Goal: Task Accomplishment & Management: Manage account settings

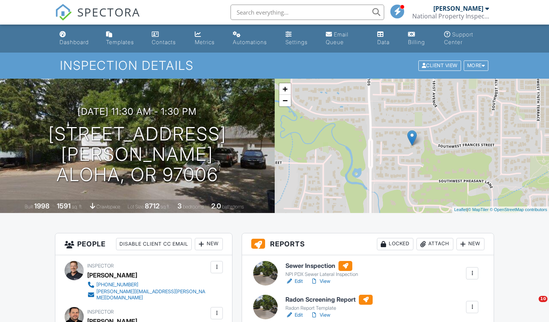
click at [87, 40] on div "Dashboard" at bounding box center [74, 42] width 29 height 7
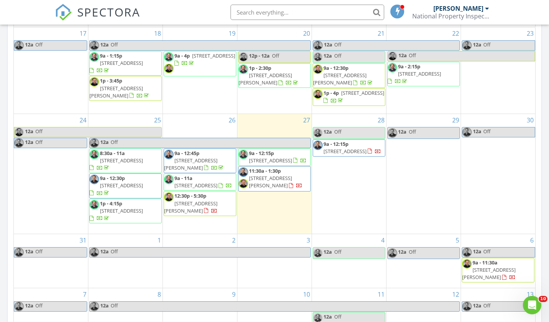
scroll to position [388, 0]
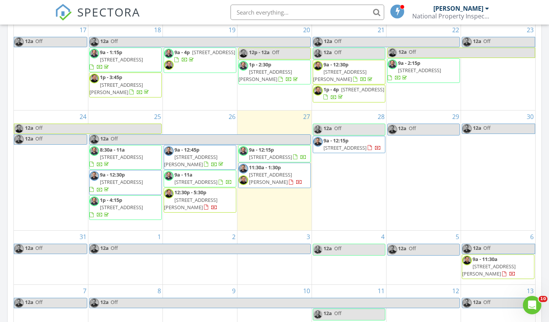
click at [192, 56] on span "315 NE 192nd Ave, Camas 98607" at bounding box center [213, 52] width 43 height 7
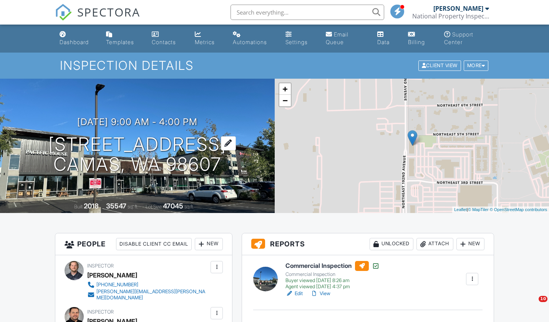
click at [153, 140] on h1 "315 NE 192nd Ave Camas, WA 98607" at bounding box center [137, 154] width 178 height 41
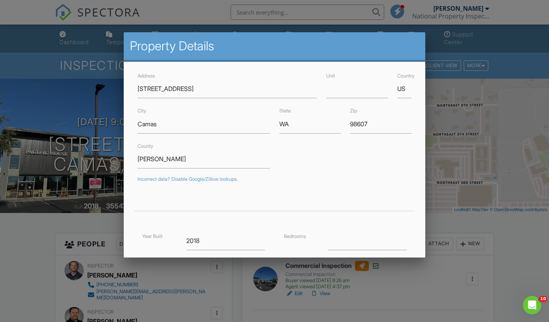
click at [43, 232] on div at bounding box center [274, 163] width 549 height 403
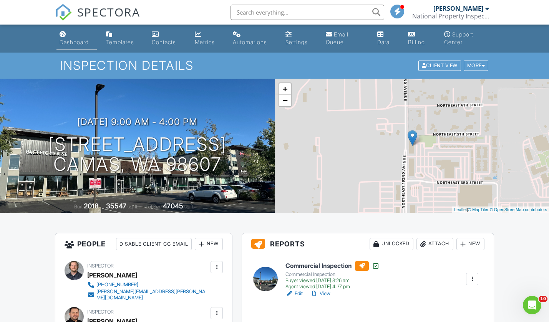
click at [76, 42] on div "Dashboard" at bounding box center [74, 42] width 29 height 7
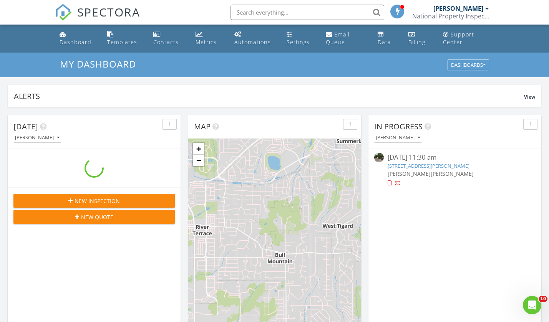
scroll to position [699, 549]
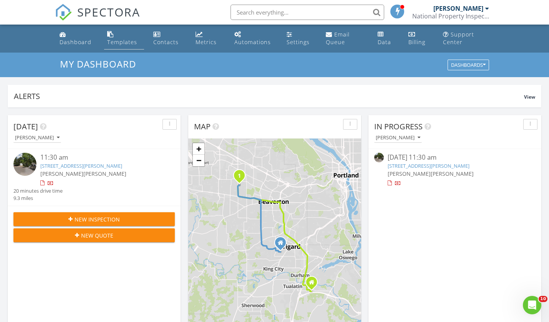
click at [129, 43] on div "Templates" at bounding box center [122, 41] width 30 height 7
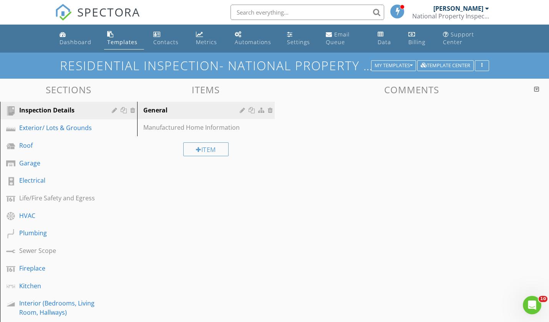
click at [89, 131] on div "Exterior/ Lots & Grounds" at bounding box center [59, 127] width 81 height 9
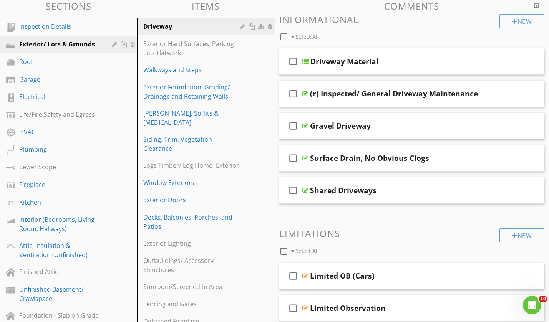
scroll to position [83, 0]
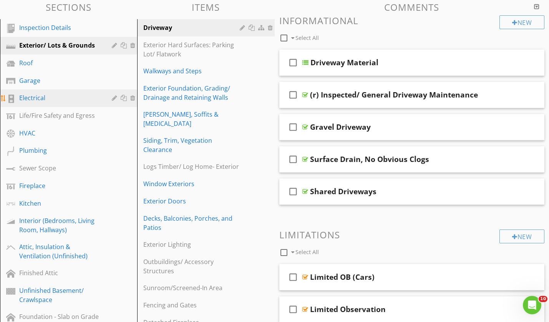
click at [73, 93] on div "Electrical" at bounding box center [59, 97] width 81 height 9
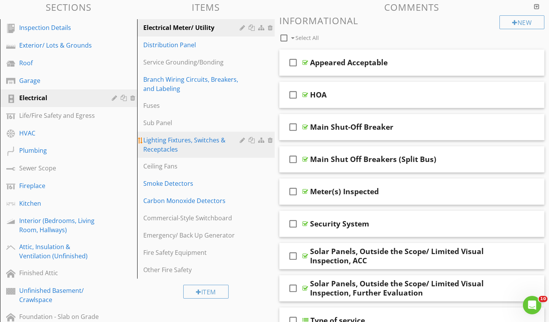
click at [205, 143] on div "Lighting Fixtures, Switches & Receptacles" at bounding box center [192, 145] width 98 height 18
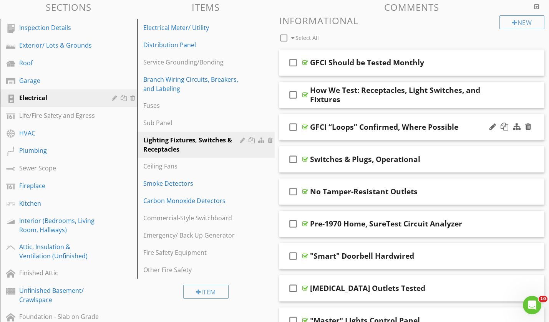
click at [465, 131] on div "GFCI “Loops” Confirmed, Where Possible" at bounding box center [403, 127] width 187 height 9
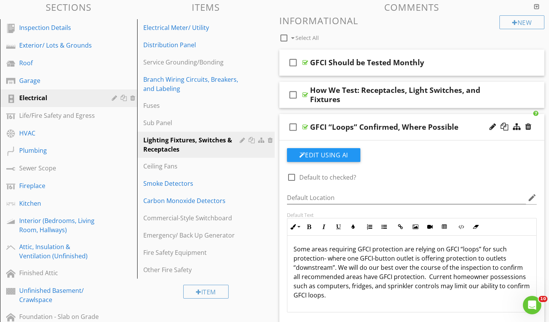
scroll to position [0, 0]
drag, startPoint x: 356, startPoint y: 250, endPoint x: 310, endPoint y: 249, distance: 45.4
click at [310, 249] on p "Some areas requiring GFCI protection are relying on GFCI “loops” for such prote…" at bounding box center [411, 272] width 237 height 55
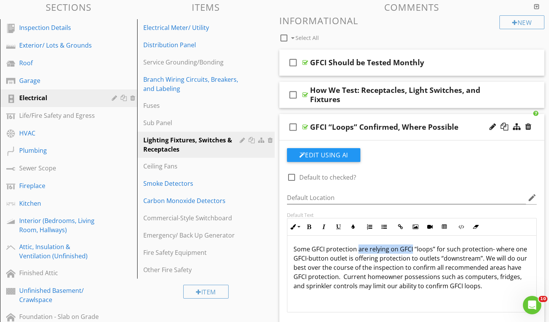
drag, startPoint x: 357, startPoint y: 249, endPoint x: 412, endPoint y: 252, distance: 55.0
click at [412, 252] on p "Some GFCI protection are relying on GFCI “loops” for such protection- where one…" at bounding box center [411, 268] width 237 height 46
click at [469, 281] on p "Some GFCI protection is provided by “loops” for such protection- where one GFCI…" at bounding box center [411, 268] width 237 height 46
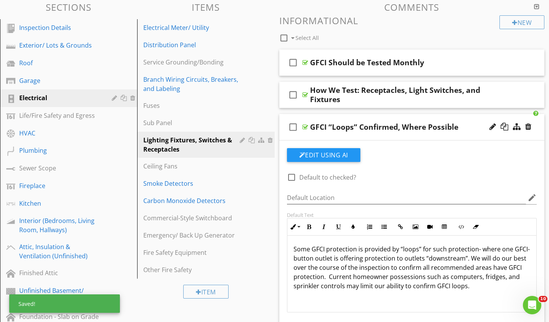
click at [437, 249] on p "Some GFCI protection is provided by “loops” for such protection- where one GFCI…" at bounding box center [411, 268] width 237 height 46
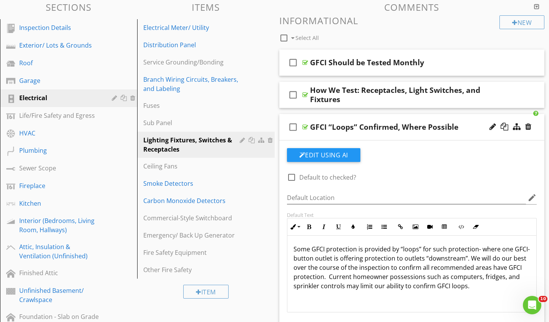
click at [462, 249] on p "Some GFCI protection is provided by “loops” for such protection- where one GFCI…" at bounding box center [411, 268] width 237 height 46
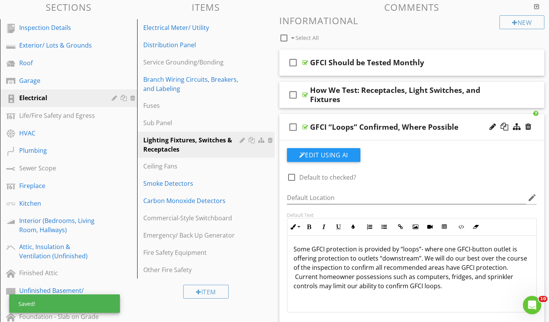
click at [443, 265] on p "Some GFCI protection is provided by “loops”- where one GFCI-button outlet is of…" at bounding box center [411, 268] width 237 height 46
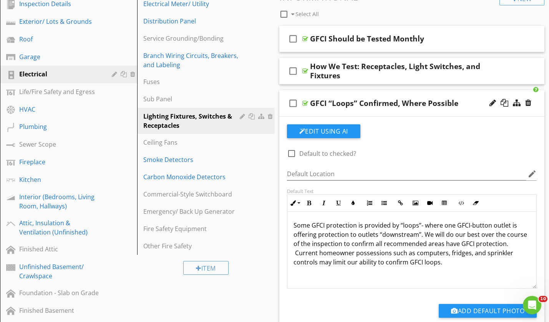
scroll to position [107, 0]
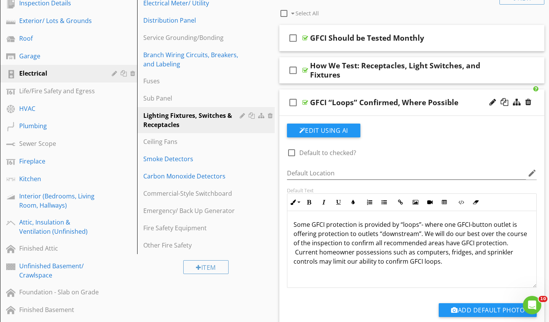
click at [369, 244] on p "Some GFCI protection is provided by “loops”- where one GFCI-button outlet is of…" at bounding box center [411, 243] width 237 height 46
click at [426, 266] on div "Some GFCI protection is provided by “loops”- where one GFCI-button outlet is of…" at bounding box center [411, 249] width 249 height 77
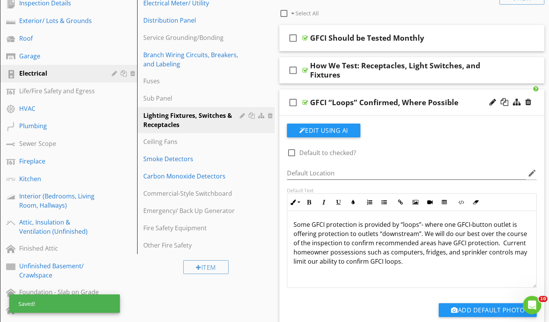
click at [421, 237] on p "Some GFCI protection is provided by “loops”- where one GFCI-button outlet is of…" at bounding box center [411, 243] width 237 height 46
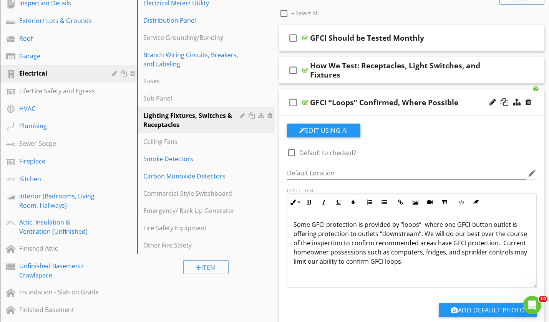
click at [420, 263] on p "Some GFCI protection is provided by “loops”- where one GFCI-button outlet is of…" at bounding box center [411, 243] width 237 height 46
click at [463, 113] on div "check_box_outline_blank GFCI “Loops” Confirmed, Where Possible" at bounding box center [411, 102] width 265 height 27
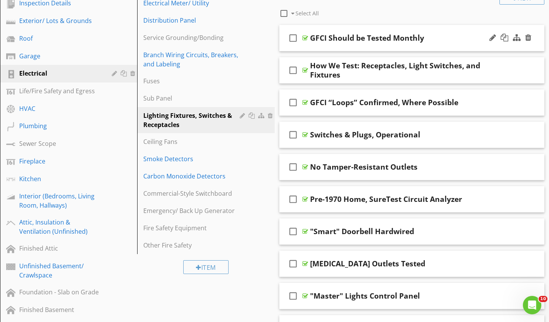
click at [447, 45] on div "check_box_outline_blank GFCI Should be Tested Monthly" at bounding box center [411, 38] width 265 height 27
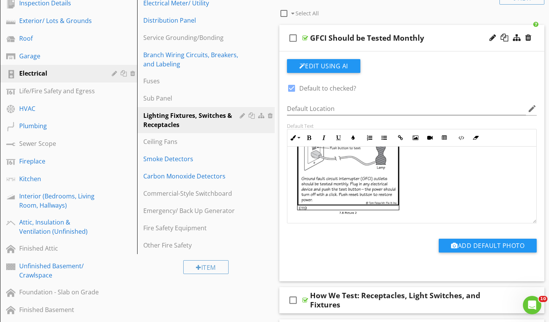
scroll to position [101, 0]
click at [386, 189] on img at bounding box center [347, 160] width 108 height 109
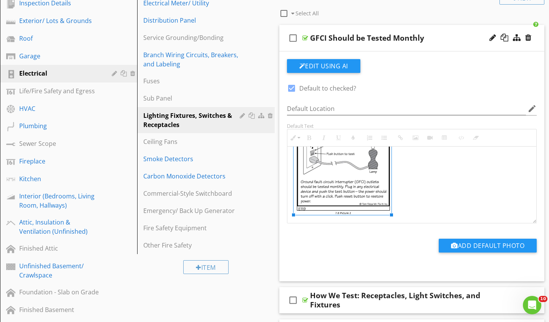
drag, startPoint x: 401, startPoint y: 214, endPoint x: 392, endPoint y: 208, distance: 11.0
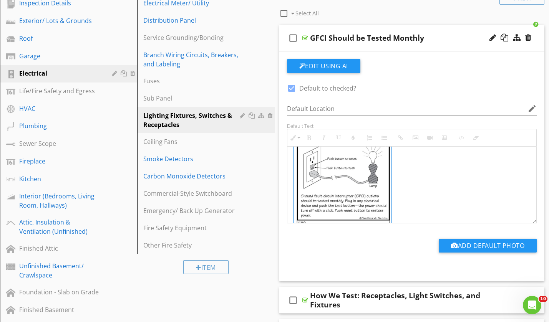
scroll to position [15, 0]
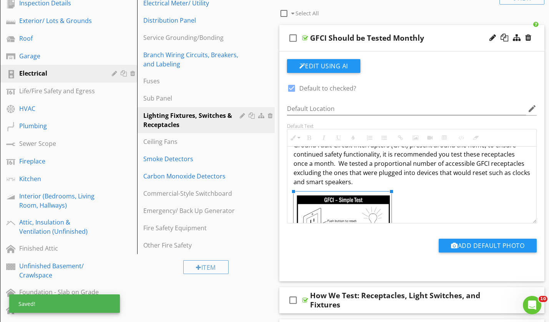
click at [433, 41] on div "GFCI Should be Tested Monthly" at bounding box center [403, 37] width 187 height 9
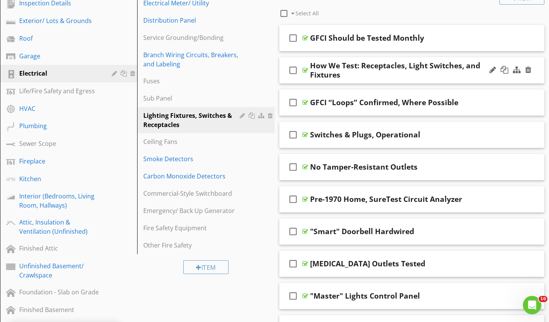
click at [437, 74] on div "How We Test: Receptacles, Light Switches, and Fixtures" at bounding box center [403, 70] width 187 height 18
click at [484, 80] on div "check_box_outline_blank How We Test: Receptacles, Light Switches, and Fixtures" at bounding box center [411, 70] width 265 height 27
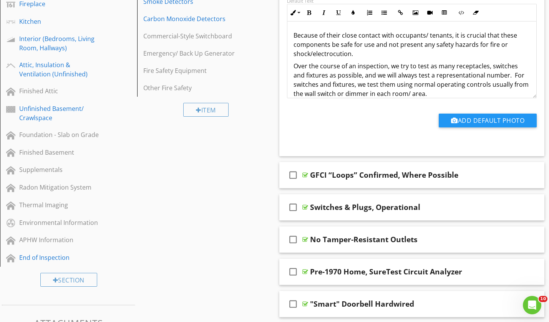
scroll to position [236, 0]
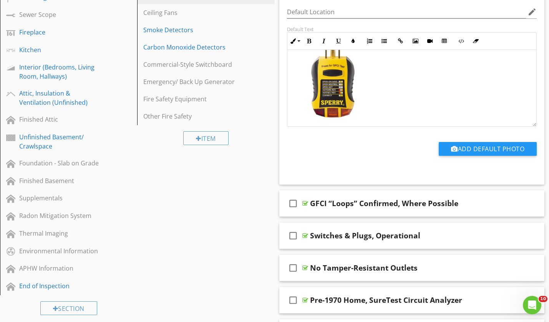
click at [365, 90] on img at bounding box center [331, 76] width 76 height 86
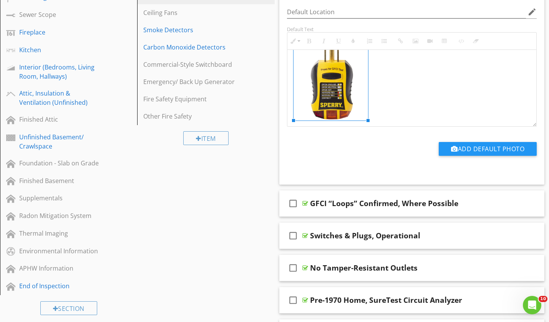
scroll to position [159, 0]
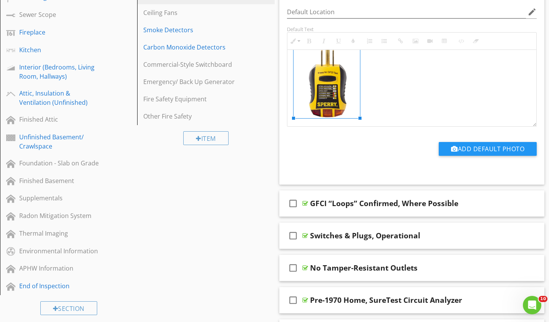
drag, startPoint x: 371, startPoint y: 117, endPoint x: 361, endPoint y: 112, distance: 11.3
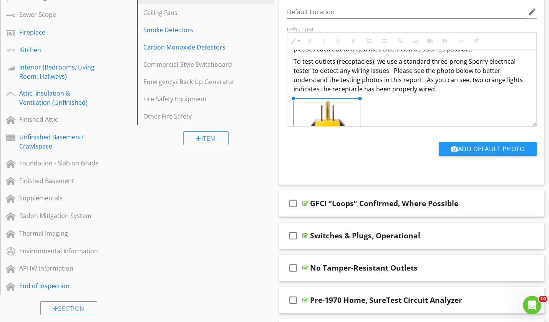
scroll to position [100, 0]
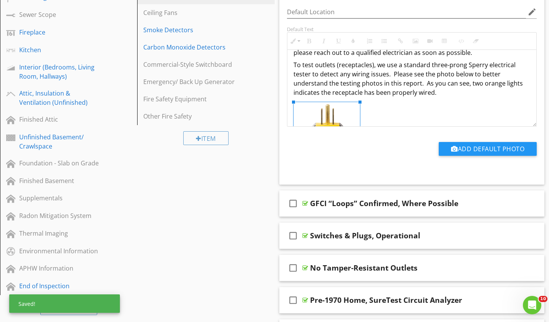
click at [403, 93] on p "To test outlets (receptacles), we use a standard three-prong Sperry electrical …" at bounding box center [411, 78] width 237 height 37
click at [345, 106] on img at bounding box center [326, 139] width 66 height 75
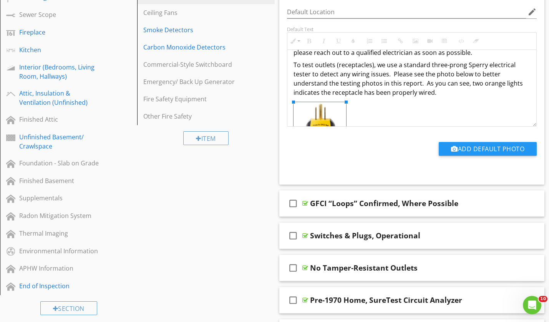
drag, startPoint x: 361, startPoint y: 101, endPoint x: 347, endPoint y: 108, distance: 15.5
click at [370, 101] on div "Because of their close contact with occupants/ tenants, it is crucial that thes…" at bounding box center [411, 60] width 249 height 220
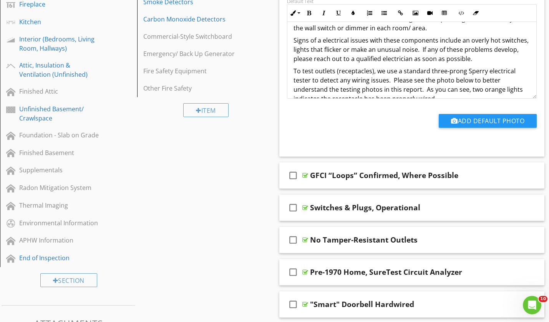
scroll to position [67, 0]
click at [464, 38] on p "Signs of a electrical issues with these components include an overly hot switch…" at bounding box center [411, 49] width 237 height 28
click at [499, 41] on p "Signs of a electrical issues with these components include overly hot switches,…" at bounding box center [411, 49] width 237 height 28
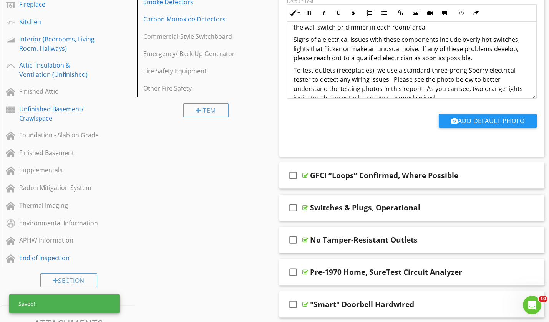
click at [488, 56] on p "Signs of a electrical issues with these components include overly hot switches,…" at bounding box center [411, 49] width 237 height 28
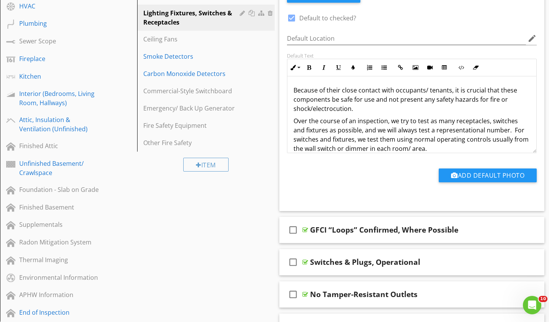
scroll to position [210, 0]
drag, startPoint x: 389, startPoint y: 110, endPoint x: 280, endPoint y: 83, distance: 111.9
click at [280, 83] on div "Edit Using AI check_box Default to checked? Default Location edit Default Text …" at bounding box center [411, 96] width 265 height 230
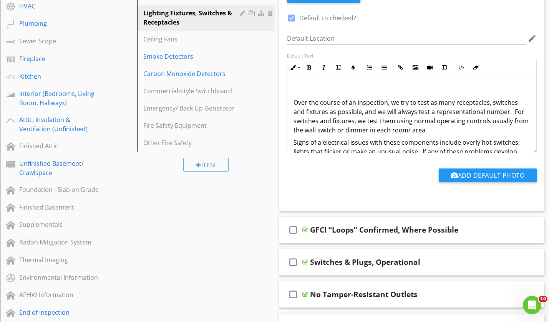
click at [293, 103] on p "Over the course of an inspection, we try to test as many receptacles, switches …" at bounding box center [411, 116] width 237 height 37
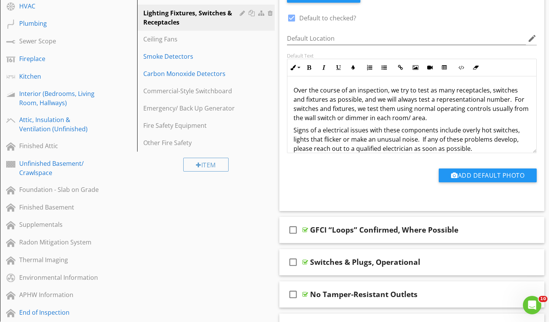
click at [320, 131] on p "Signs of a electrical issues with these components include overly hot switches,…" at bounding box center [411, 140] width 237 height 28
click at [376, 141] on p "Signs of electrical issues with these components include overly hot switches, l…" at bounding box center [411, 140] width 237 height 28
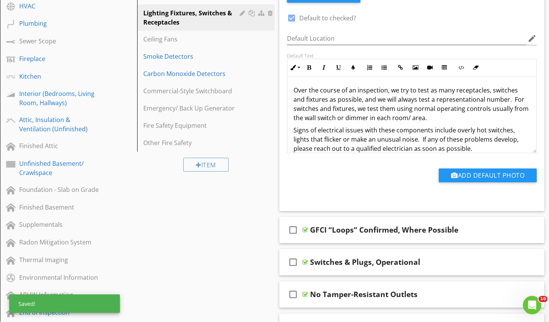
click at [380, 130] on p "Signs of electrical issues with these components include overly hot switches, l…" at bounding box center [411, 140] width 237 height 28
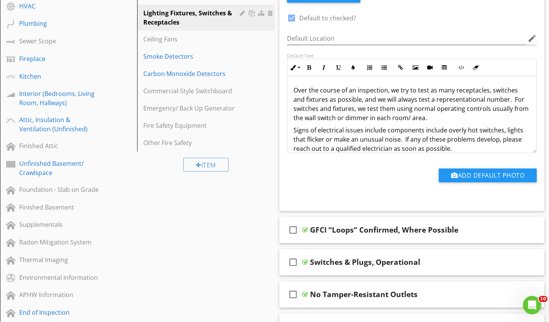
click at [402, 131] on p "Signs of electrical issues include components include overly hot switches, ligh…" at bounding box center [411, 140] width 237 height 28
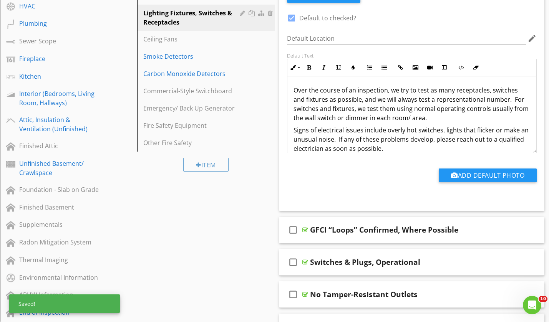
click at [403, 139] on p "Signs of electrical issues include overly hot switches, lights that flicker or …" at bounding box center [411, 140] width 237 height 28
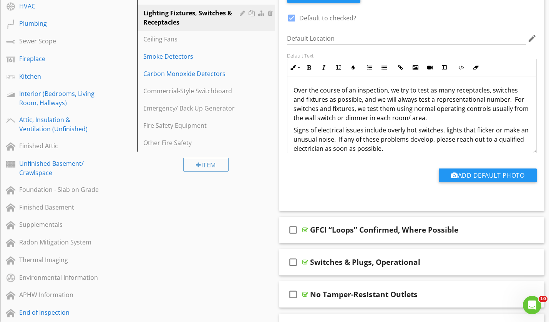
click at [442, 131] on p "Signs of electrical issues include overly hot switches, lights that flicker or …" at bounding box center [411, 140] width 237 height 28
click at [452, 149] on p "Signs of electrical issues include overly hot switches, burn marks at outlets, …" at bounding box center [411, 140] width 237 height 28
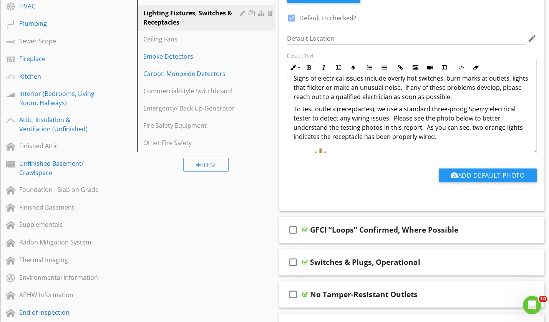
scroll to position [49, 0]
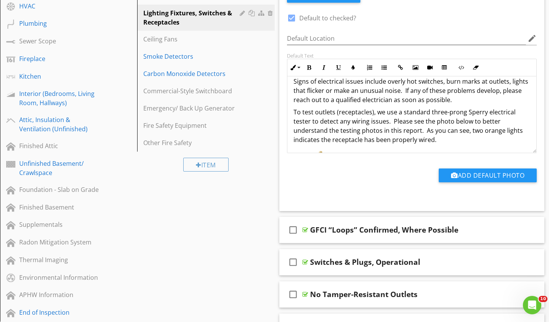
click at [471, 115] on p "To test outlets (receptacles), we use a standard three-prong Sperry electrical …" at bounding box center [411, 126] width 237 height 37
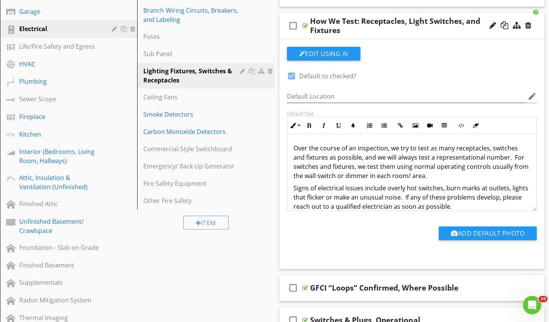
scroll to position [129, 0]
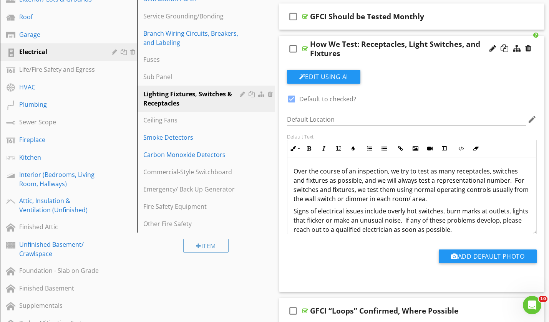
click at [425, 60] on div "check_box_outline_blank How We Test: Receptacles, Light Switches, and Fixtures" at bounding box center [411, 49] width 265 height 27
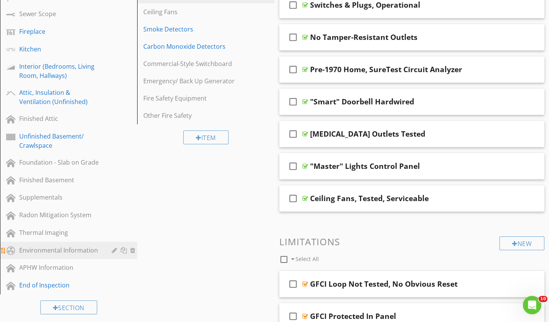
scroll to position [235, 0]
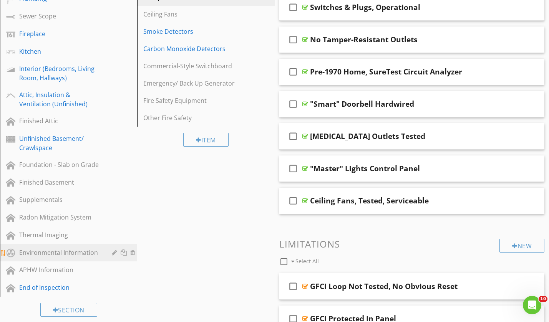
click at [88, 256] on div "Environmental Information" at bounding box center [59, 252] width 81 height 9
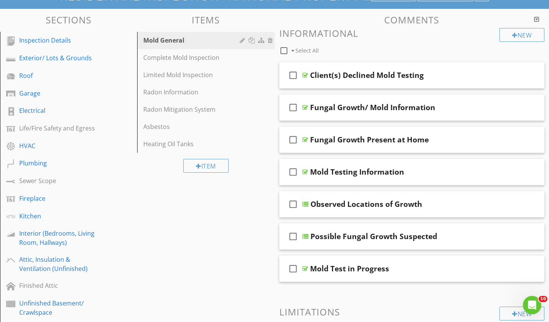
scroll to position [71, 0]
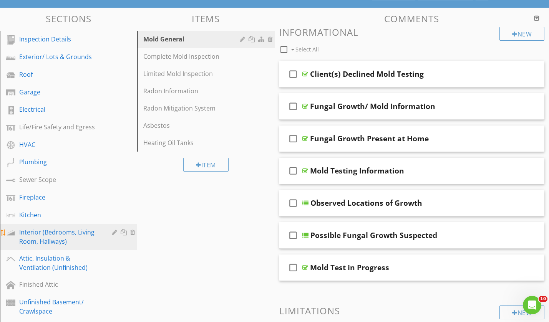
click at [71, 234] on div "Interior (Bedrooms, Living Room, Hallways)" at bounding box center [59, 237] width 81 height 18
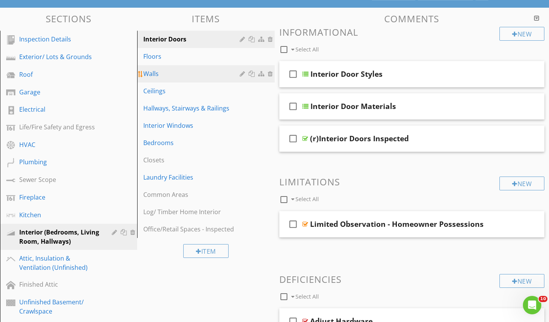
click at [196, 75] on div "Walls" at bounding box center [192, 73] width 98 height 9
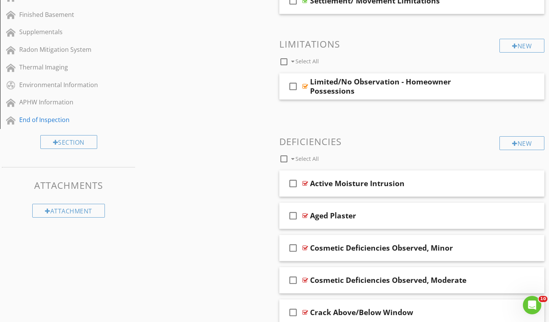
scroll to position [419, 0]
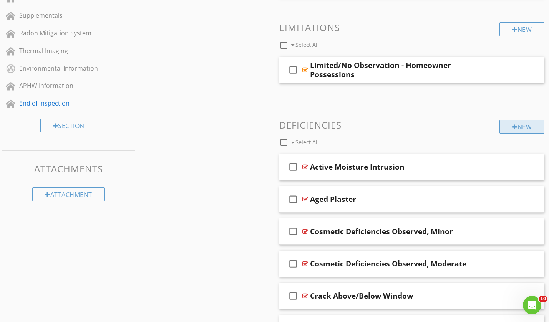
click at [519, 124] on div "New" at bounding box center [521, 127] width 45 height 14
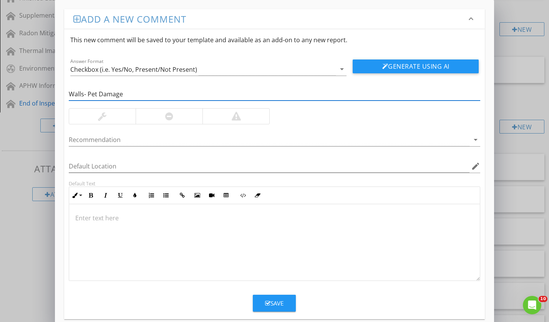
type input "Walls- Pet Damage"
click at [156, 230] on div at bounding box center [274, 242] width 411 height 77
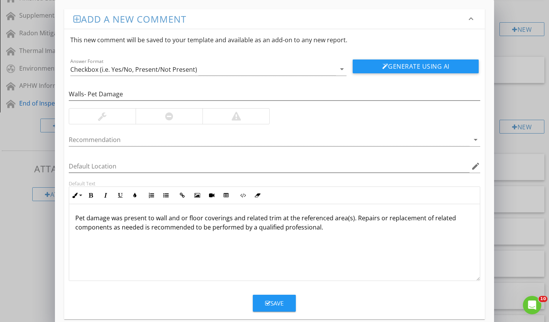
click at [111, 118] on div at bounding box center [102, 116] width 66 height 15
click at [281, 303] on div "Save" at bounding box center [274, 303] width 18 height 9
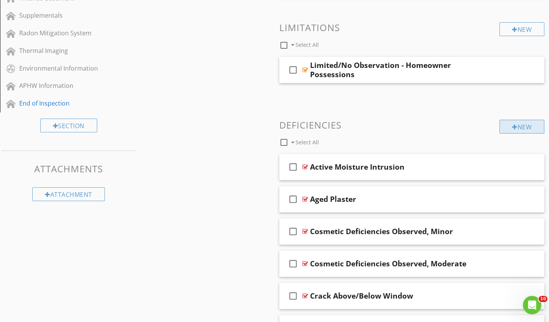
click at [530, 127] on div "New" at bounding box center [521, 127] width 45 height 14
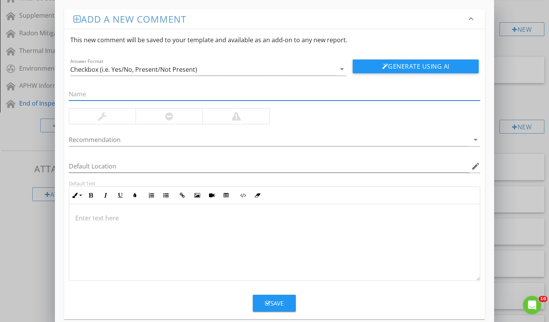
click at [194, 225] on div at bounding box center [274, 242] width 411 height 77
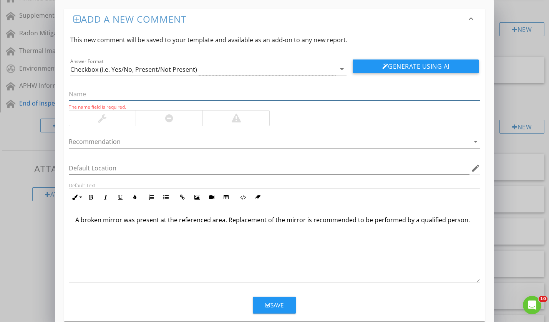
click at [118, 91] on input "text" at bounding box center [274, 94] width 411 height 13
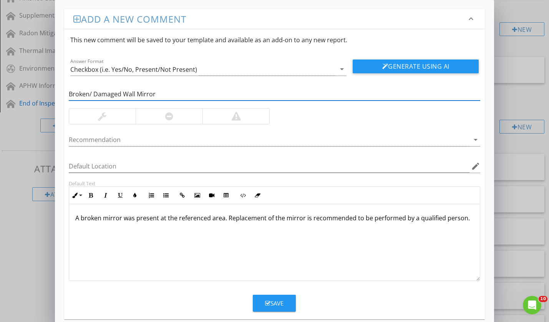
type input "Broken/ Damaged Wall Mirror"
click at [272, 305] on div "Save" at bounding box center [274, 303] width 18 height 9
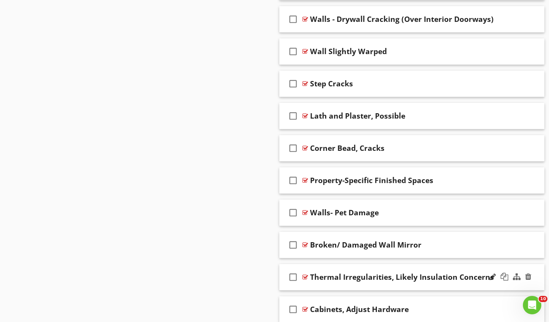
scroll to position [3051, 0]
click at [437, 251] on div "check_box_outline_blank Broken/ Damaged Wall Mirror" at bounding box center [411, 245] width 265 height 27
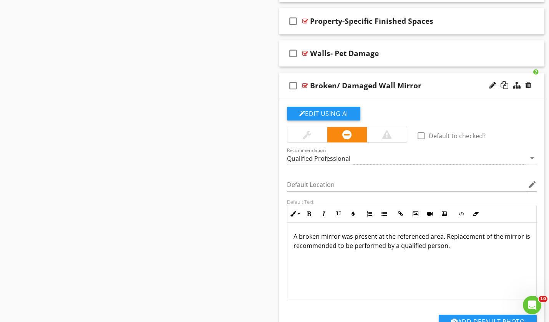
scroll to position [3309, 0]
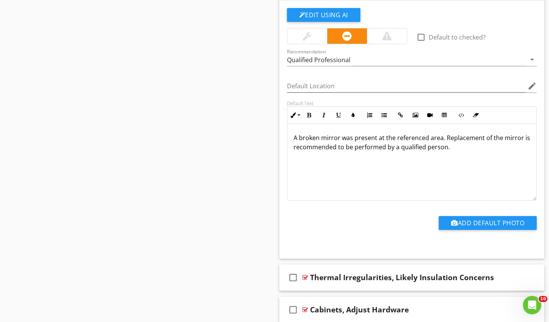
click at [482, 138] on p "A broken mirror was present at the referenced area. Replacement of the mirror i…" at bounding box center [411, 142] width 237 height 18
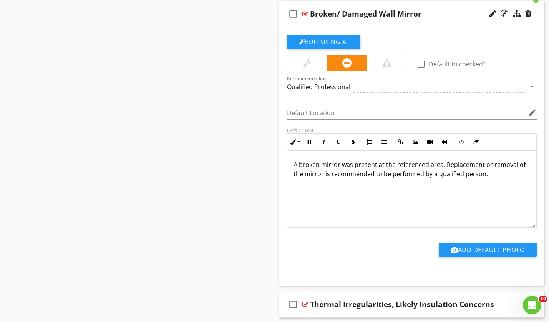
scroll to position [3249, 0]
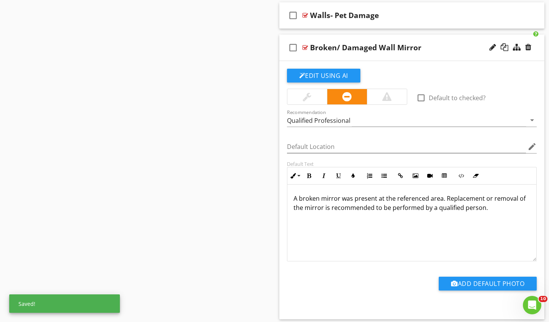
click at [445, 52] on div "check_box_outline_blank Broken/ Damaged Wall Mirror" at bounding box center [411, 48] width 265 height 27
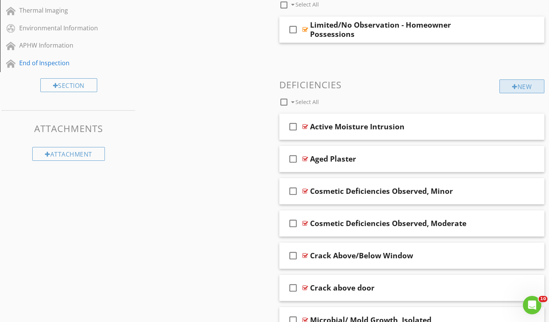
scroll to position [461, 0]
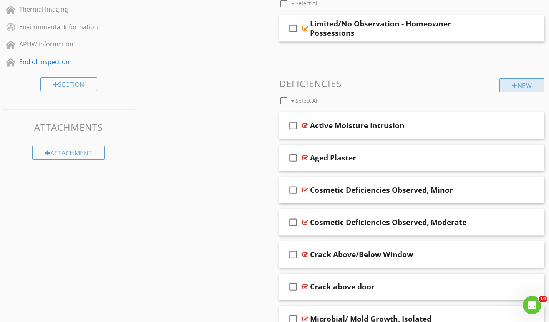
click at [519, 80] on div "New" at bounding box center [521, 85] width 45 height 14
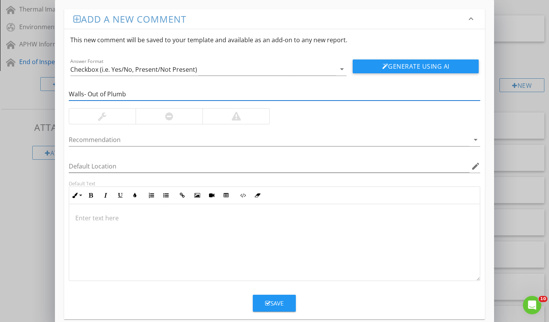
type input "Walls- Out of Plumb"
click at [242, 120] on div at bounding box center [235, 116] width 67 height 15
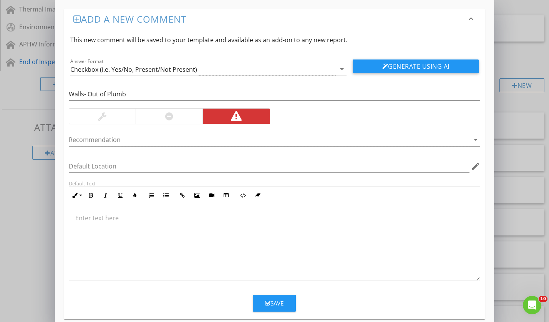
click at [147, 248] on div at bounding box center [274, 242] width 411 height 77
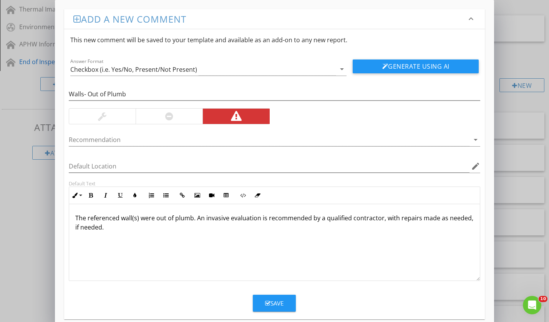
click at [277, 309] on button "Save" at bounding box center [274, 303] width 43 height 17
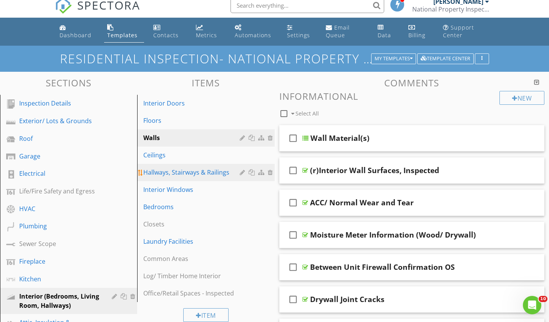
scroll to position [7, 0]
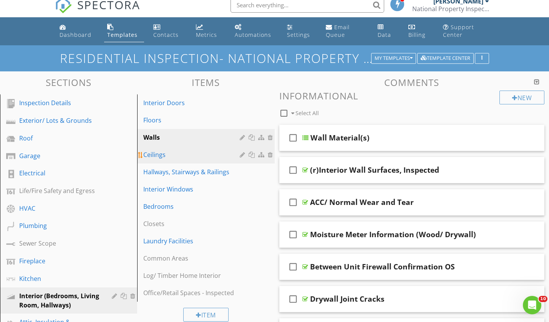
click at [214, 153] on div "Ceilings" at bounding box center [192, 154] width 98 height 9
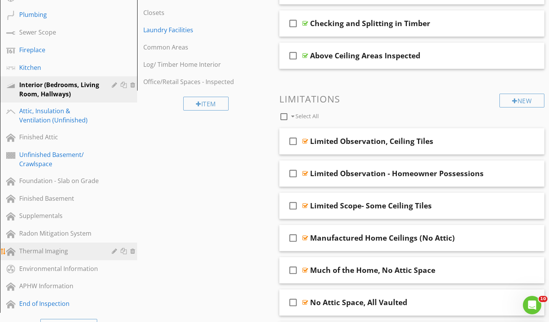
scroll to position [194, 0]
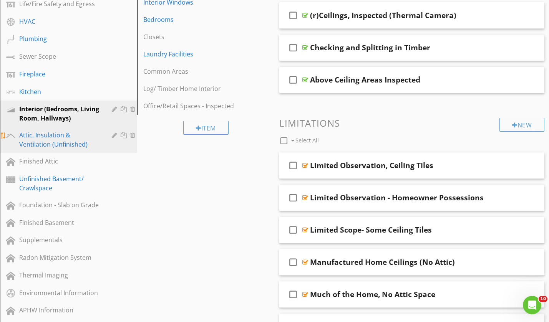
click at [89, 145] on div "Attic, Insulation & Ventilation (Unfinished)" at bounding box center [59, 140] width 81 height 18
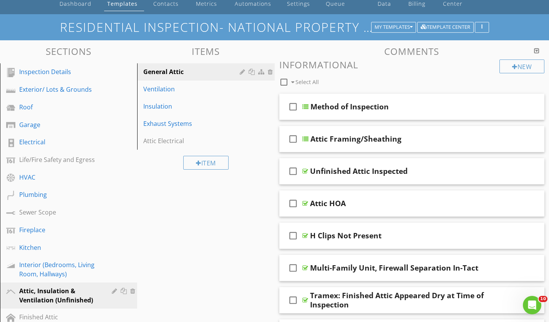
scroll to position [31, 0]
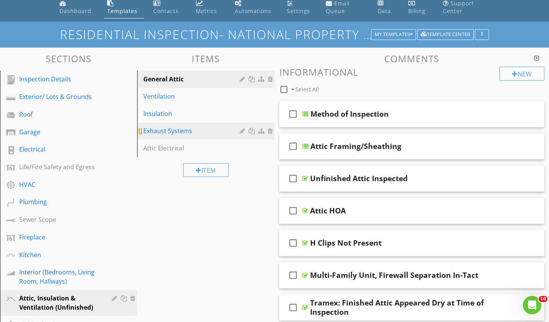
click at [195, 129] on div "Exhaust Systems" at bounding box center [192, 130] width 98 height 9
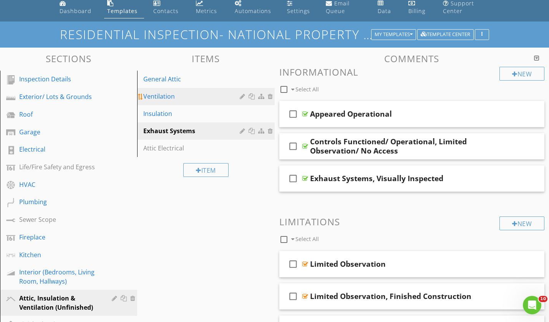
click at [186, 98] on div "Ventilation" at bounding box center [192, 96] width 98 height 9
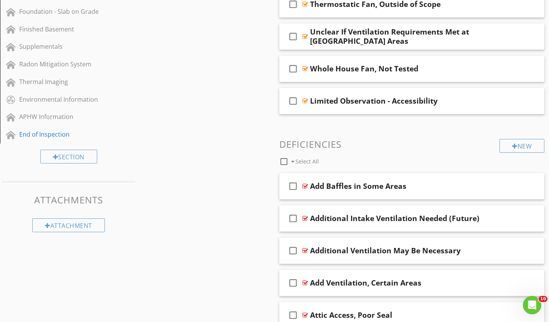
scroll to position [473, 0]
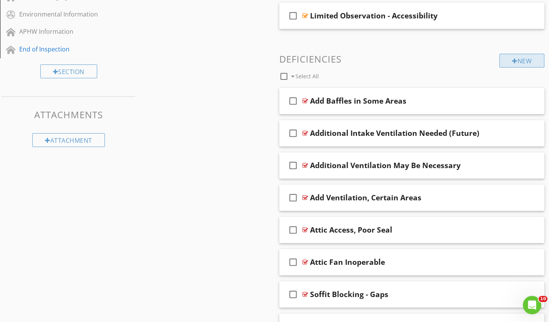
click at [523, 56] on div "New" at bounding box center [521, 61] width 45 height 14
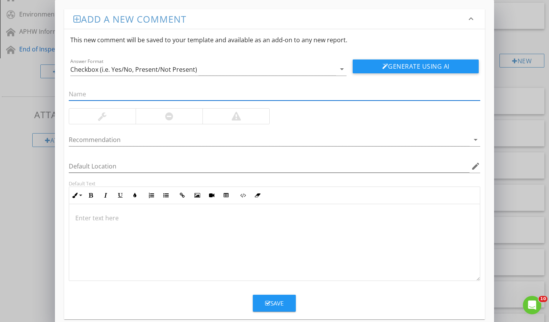
click at [192, 242] on div at bounding box center [274, 242] width 411 height 77
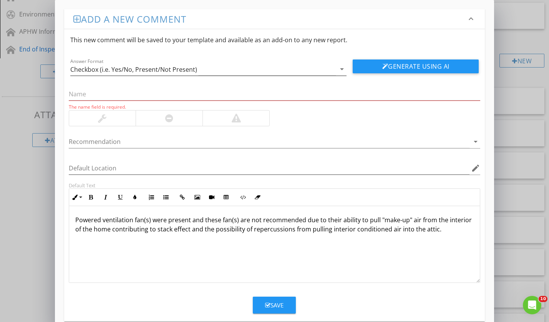
click at [131, 70] on div "Checkbox (i.e. Yes/No, Present/Not Present)" at bounding box center [133, 69] width 127 height 7
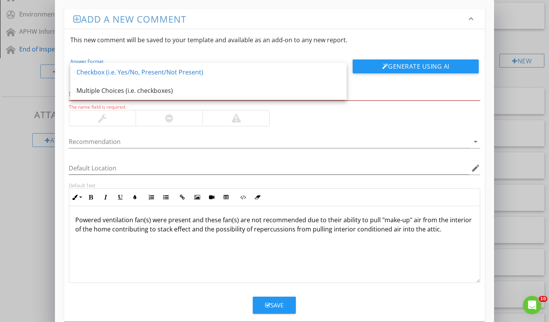
click at [62, 128] on div "Add a new comment keyboard_arrow_down This new comment will be saved to your te…" at bounding box center [274, 165] width 439 height 331
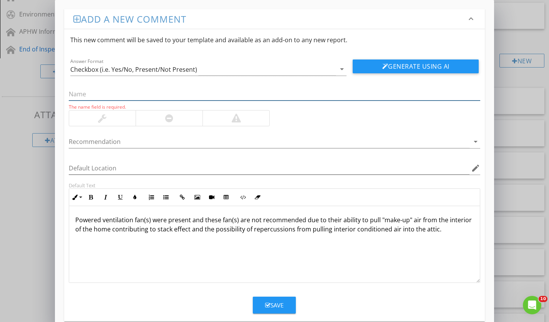
click at [99, 96] on input "text" at bounding box center [274, 94] width 411 height 13
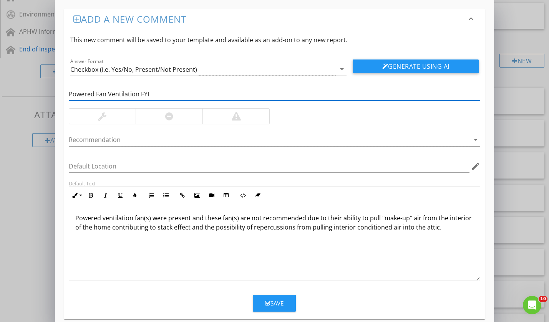
type input "Powered Fan Ventilation FYI"
click at [88, 118] on div at bounding box center [102, 116] width 66 height 15
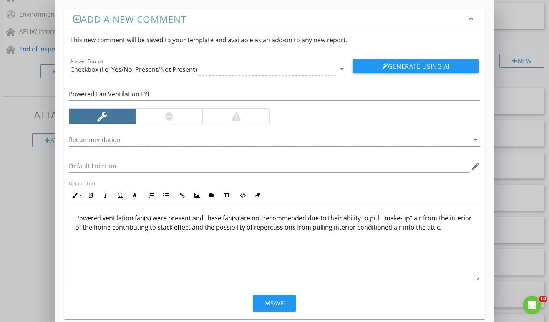
click at [280, 302] on div "Save" at bounding box center [274, 303] width 18 height 9
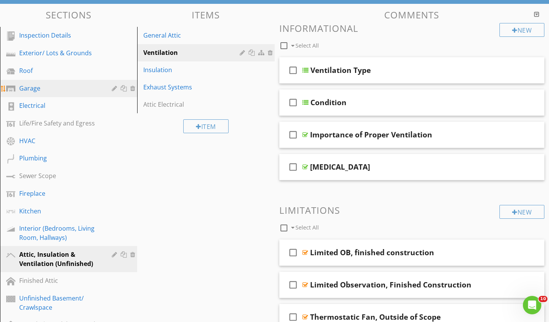
scroll to position [70, 0]
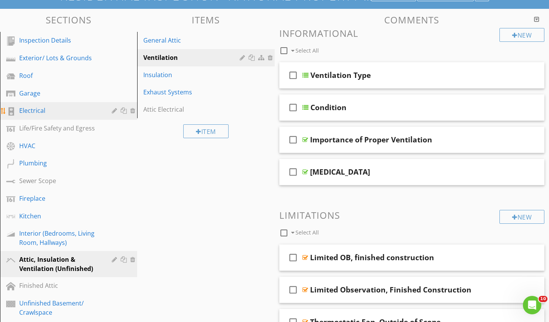
click at [61, 112] on div "Electrical" at bounding box center [59, 110] width 81 height 9
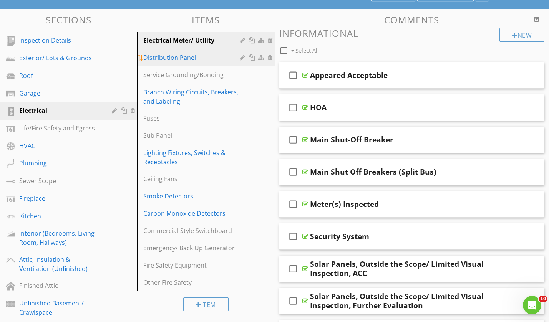
click at [213, 60] on div "Distribution Panel" at bounding box center [192, 57] width 98 height 9
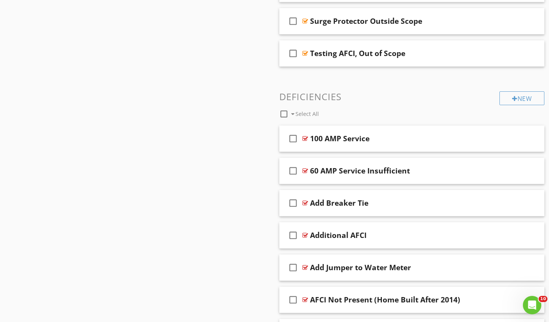
scroll to position [1266, 0]
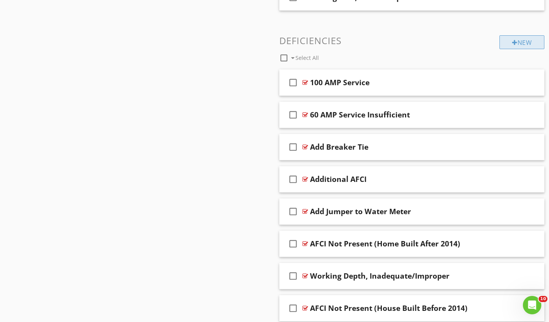
click at [527, 39] on div "New" at bounding box center [521, 42] width 45 height 14
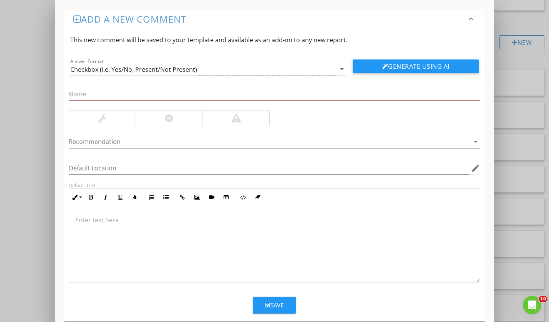
click at [107, 229] on div at bounding box center [274, 244] width 411 height 77
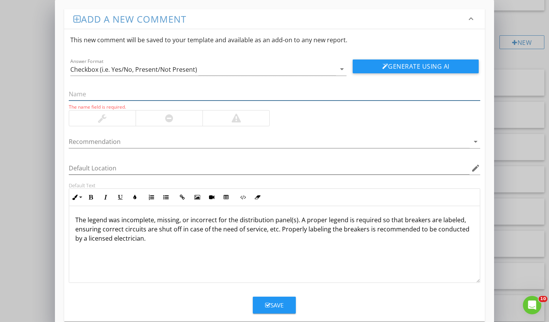
click at [99, 93] on input "text" at bounding box center [274, 94] width 411 height 13
paste input "Panel - Legend Incomplete/Missing/Incorrect"
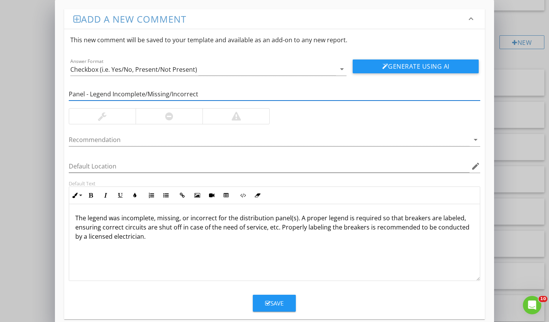
type input "Panel - Legend Incomplete/Missing/Incorrect"
click at [93, 111] on div at bounding box center [102, 116] width 66 height 15
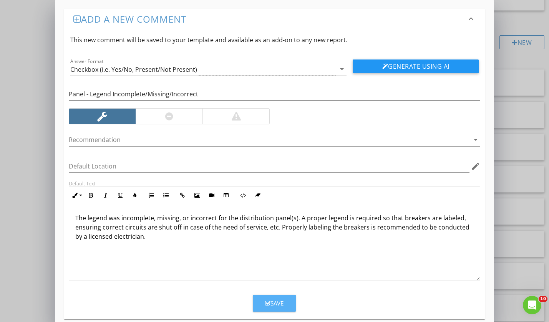
click at [272, 300] on div "Save" at bounding box center [274, 303] width 18 height 9
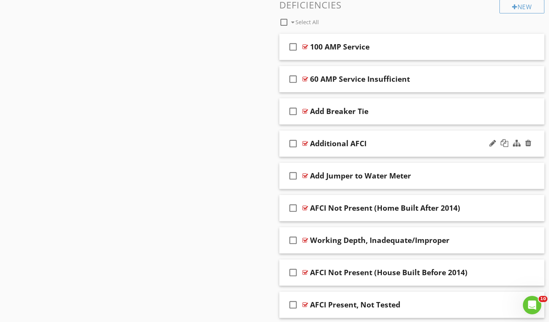
scroll to position [1300, 0]
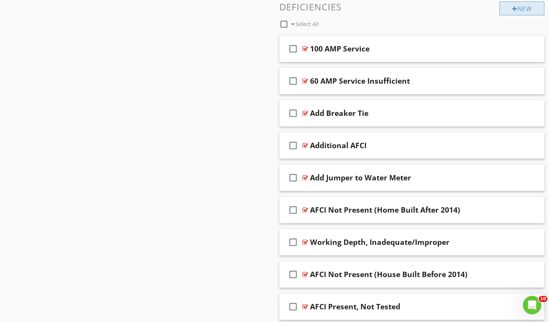
click at [519, 6] on div "New" at bounding box center [521, 9] width 45 height 14
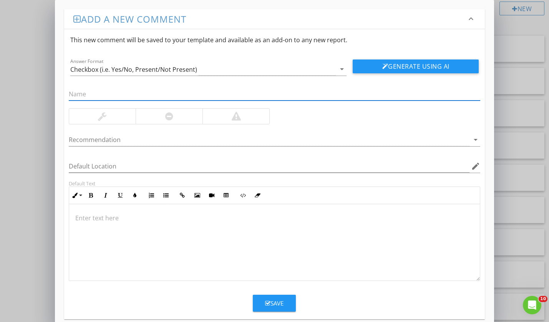
click at [187, 233] on div at bounding box center [274, 242] width 411 height 77
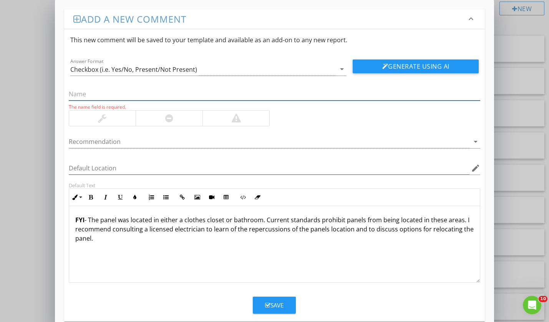
click at [116, 99] on input "text" at bounding box center [274, 94] width 411 height 13
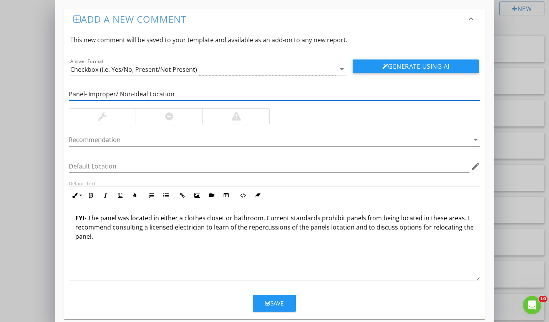
type input "Panel- Improper/ Non-Ideal Location"
click at [136, 244] on div "FYI - The panel was located in either a clothes closet or bathroom. Current sta…" at bounding box center [274, 242] width 411 height 77
click at [281, 302] on div "Save" at bounding box center [274, 303] width 18 height 9
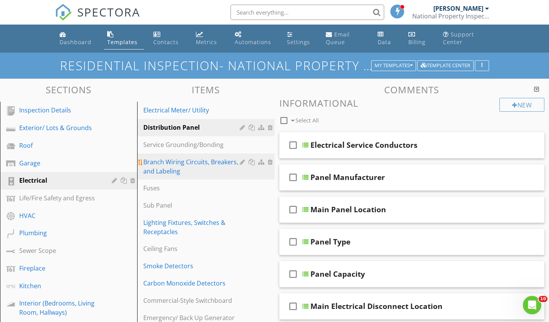
scroll to position [0, 0]
click at [212, 170] on div "Branch Wiring Circuits, Breakers, and Labeling" at bounding box center [192, 166] width 98 height 18
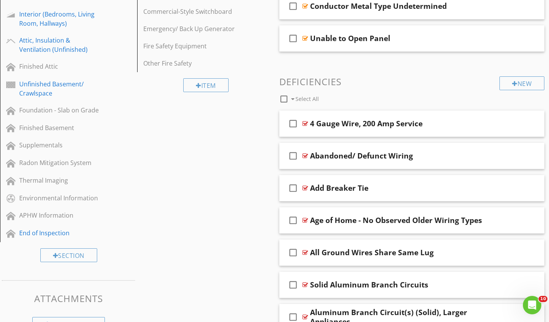
scroll to position [311, 0]
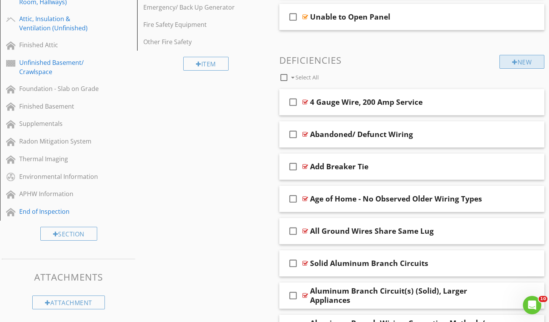
click at [524, 61] on div "New" at bounding box center [521, 62] width 45 height 14
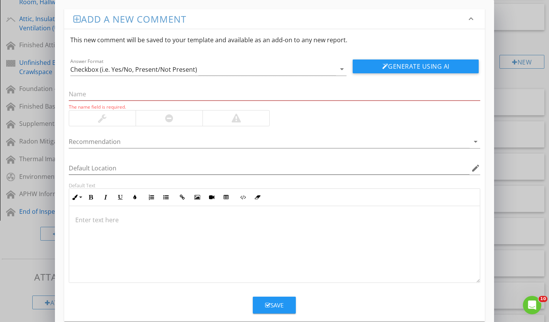
click at [230, 234] on div at bounding box center [274, 244] width 411 height 77
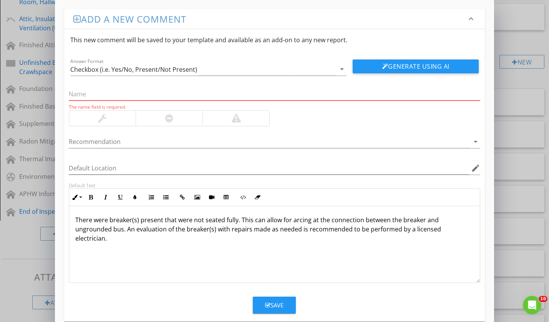
click at [175, 92] on input "text" at bounding box center [274, 94] width 411 height 13
paste input "Breaker(s) - Not Seated Properly"
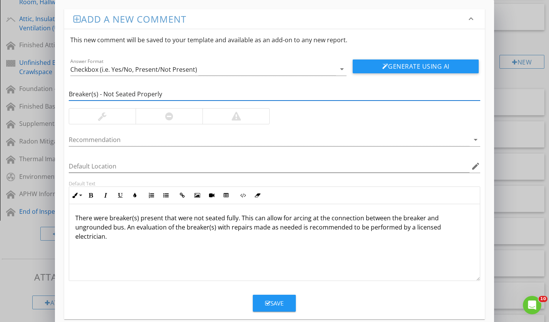
type input "Breaker(s) - Not Seated Properly"
click at [284, 305] on button "Save" at bounding box center [274, 303] width 43 height 17
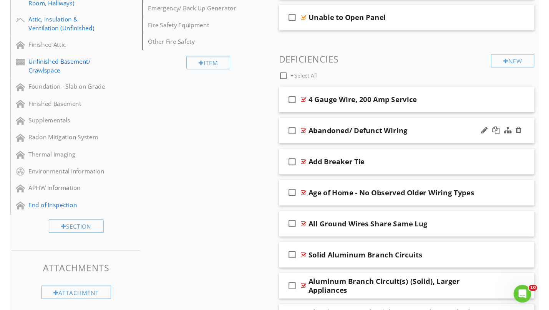
scroll to position [310, 0]
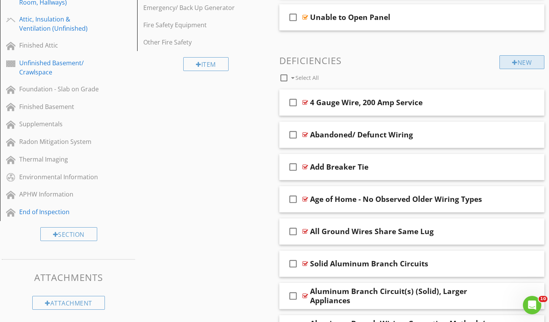
click at [525, 63] on div "New" at bounding box center [521, 62] width 45 height 14
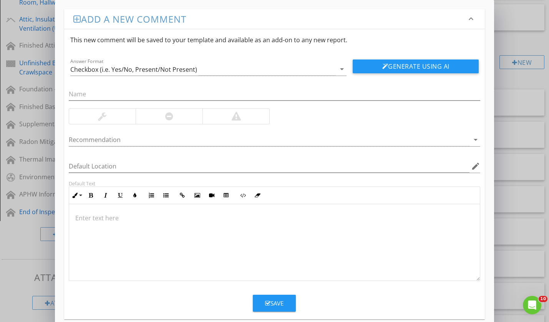
click at [194, 245] on div at bounding box center [274, 242] width 411 height 77
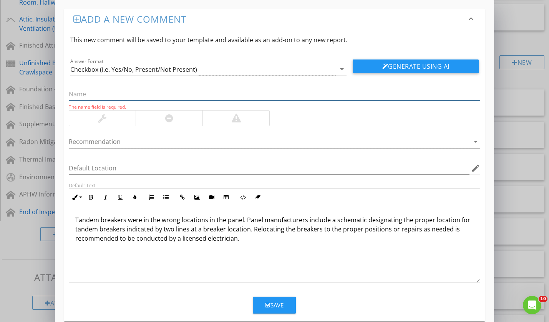
click at [104, 100] on input "text" at bounding box center [274, 94] width 411 height 13
paste input "Breaker(s) - Tandems Improper Locations"
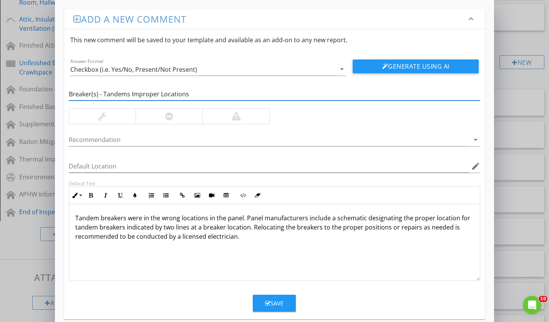
type input "Breaker(s) - Tandems Improper Locations"
click at [283, 297] on button "Save" at bounding box center [274, 303] width 43 height 17
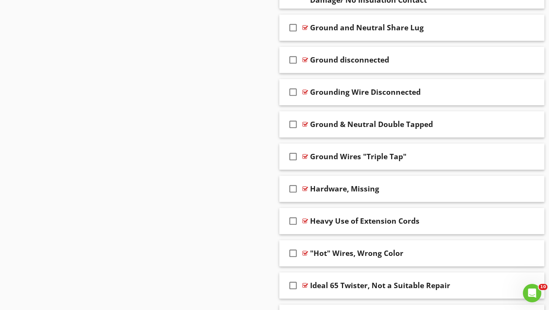
scroll to position [5386, 0]
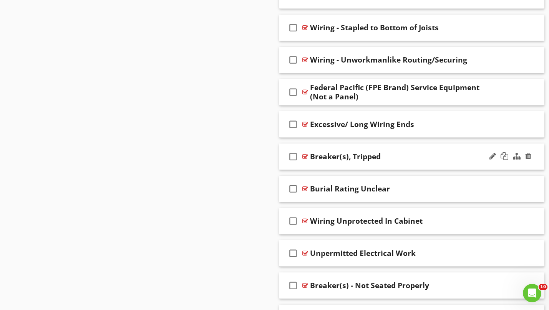
click at [410, 148] on div "check_box_outline_blank Breaker(s), Tripped" at bounding box center [411, 157] width 265 height 27
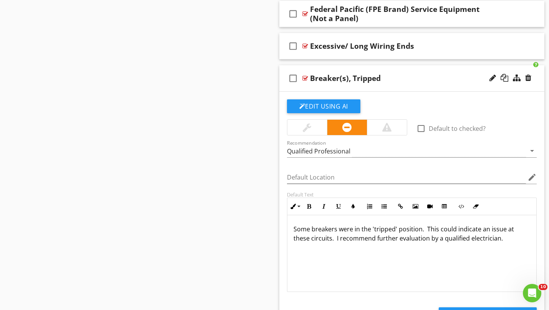
scroll to position [5465, 0]
click at [423, 83] on div "check_box_outline_blank Breaker(s), Tripped" at bounding box center [411, 78] width 265 height 27
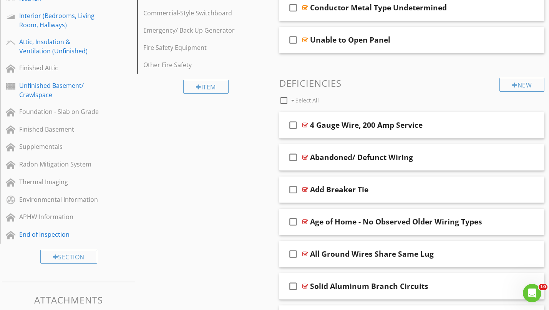
scroll to position [285, 0]
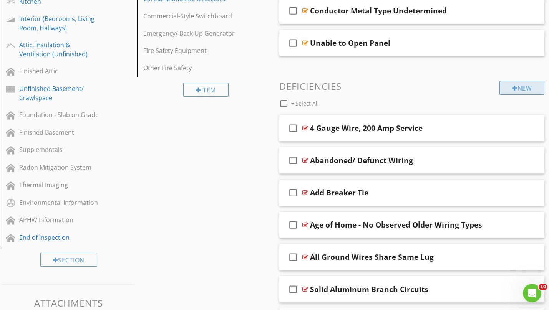
click at [533, 87] on div "New" at bounding box center [521, 88] width 45 height 14
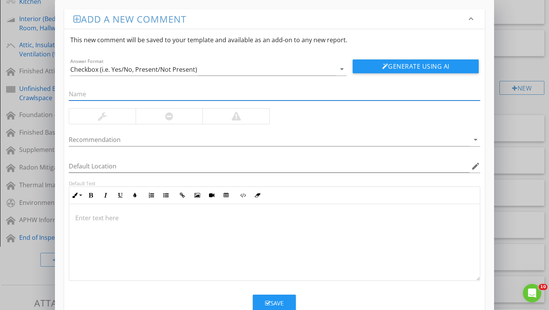
click at [223, 234] on div at bounding box center [274, 242] width 411 height 77
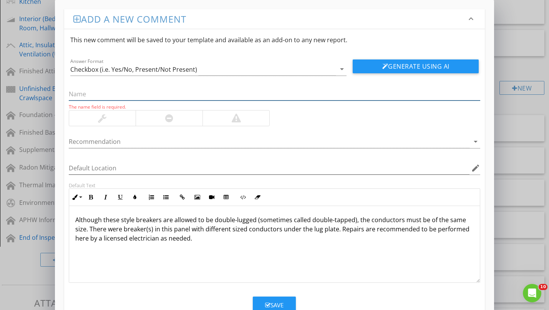
click at [100, 90] on input "text" at bounding box center [274, 94] width 411 height 13
paste input "Double Lugged - Different Size Conductors"
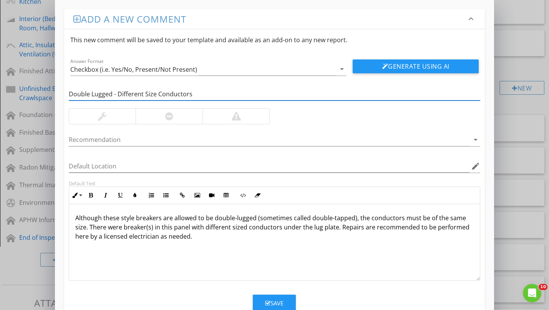
type input "Double Lugged - Different Size Conductors"
click at [163, 121] on div at bounding box center [169, 116] width 67 height 15
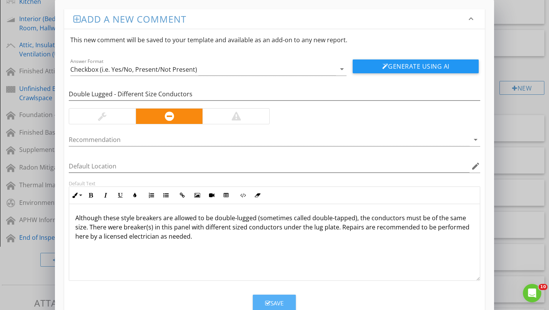
click at [287, 302] on button "Save" at bounding box center [274, 303] width 43 height 17
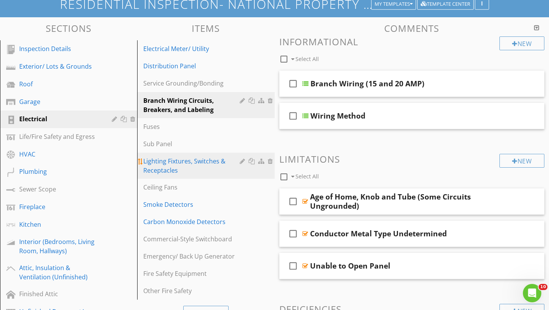
scroll to position [65, 0]
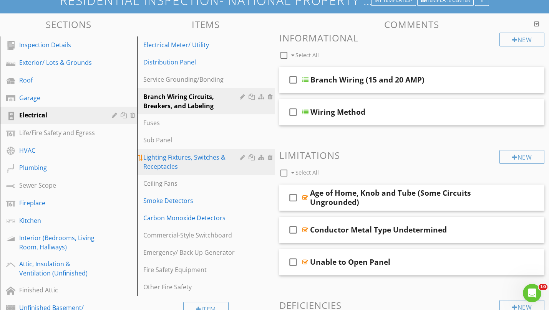
click at [190, 162] on div "Lighting Fixtures, Switches & Receptacles" at bounding box center [192, 162] width 98 height 18
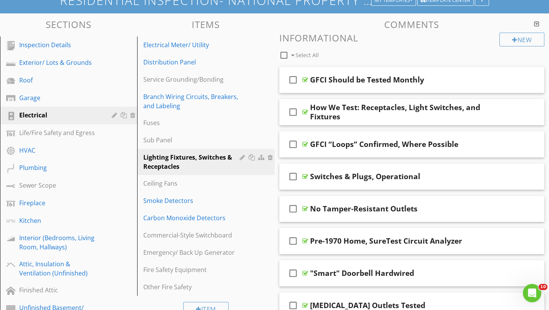
scroll to position [2934, 0]
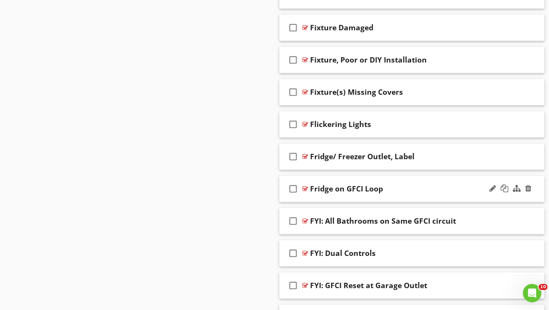
click at [410, 187] on div "Fridge on GFCI Loop" at bounding box center [403, 188] width 187 height 9
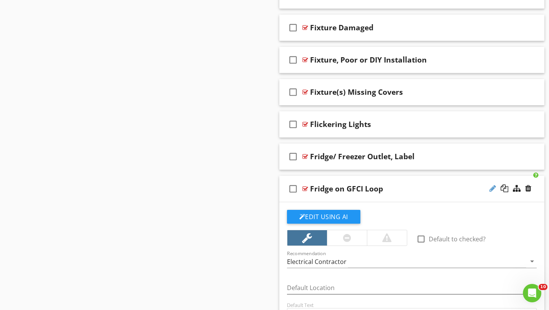
click at [491, 187] on div at bounding box center [492, 189] width 7 height 8
click at [329, 187] on input "Fridge on GFCI Loop" at bounding box center [403, 190] width 187 height 13
type input "Fridge/Freezer on GFCI Loop"
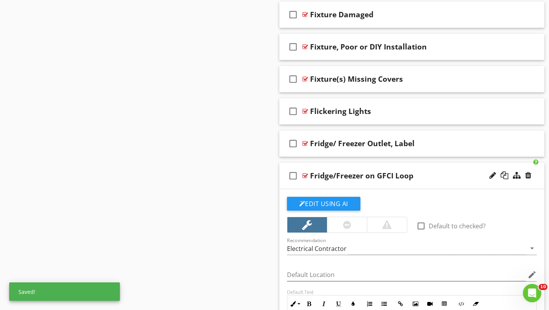
scroll to position [3070, 0]
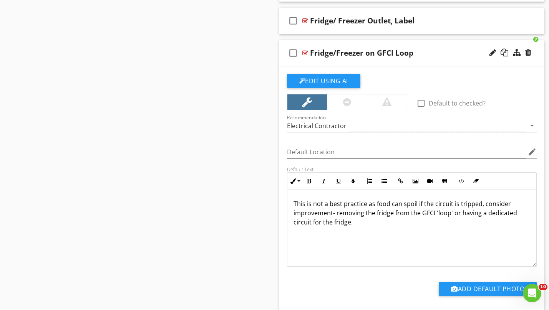
click at [292, 202] on div "This is not a best practice as food can spoil if the circuit is tripped, consid…" at bounding box center [411, 228] width 249 height 77
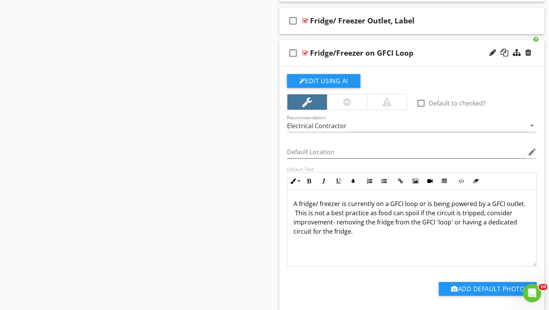
click at [420, 242] on div "A fridge/ freezer is currently on a GFCI loop or is being powered by a GFCI out…" at bounding box center [411, 228] width 249 height 77
click at [424, 60] on div "check_box_outline_blank Fridge/Freezer on GFCI Loop" at bounding box center [411, 53] width 265 height 27
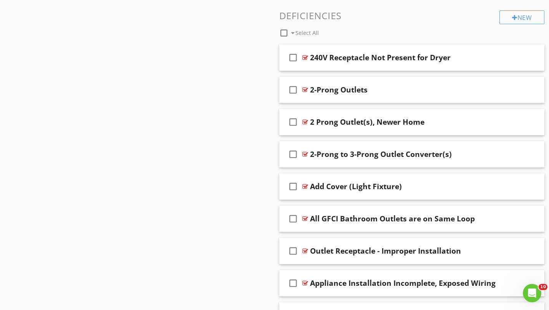
scroll to position [878, 0]
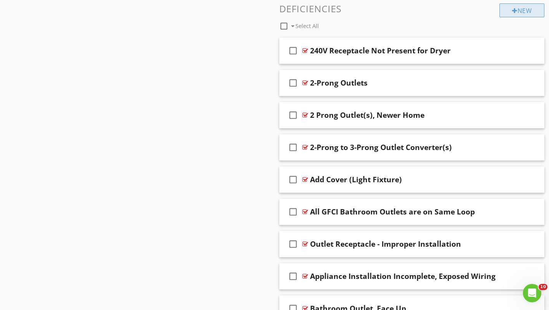
click at [520, 12] on div "New" at bounding box center [521, 10] width 45 height 14
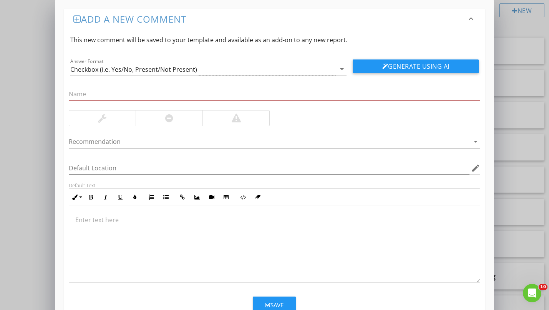
click at [240, 259] on div at bounding box center [274, 244] width 411 height 77
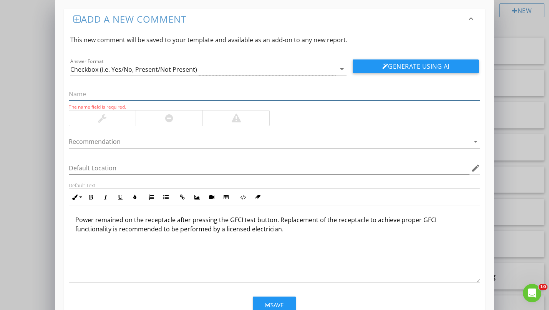
click at [91, 95] on input "text" at bounding box center [274, 94] width 411 height 13
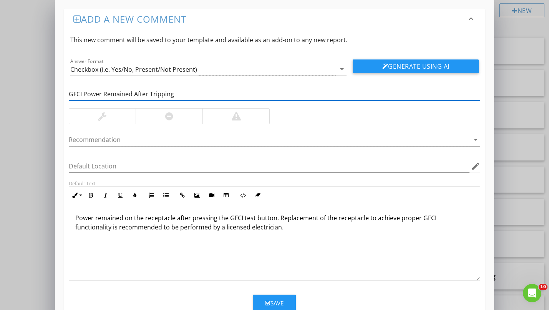
click at [82, 93] on input "GFCI Power Remained After Tripping" at bounding box center [274, 94] width 411 height 13
type input "GFCI Outlet(s)- Power Remained After Tripping"
click at [174, 119] on div at bounding box center [169, 116] width 67 height 15
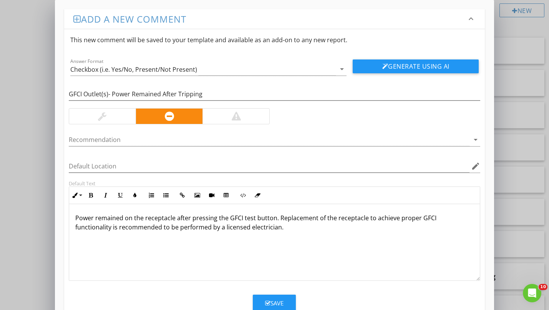
click at [287, 298] on button "Save" at bounding box center [274, 303] width 43 height 17
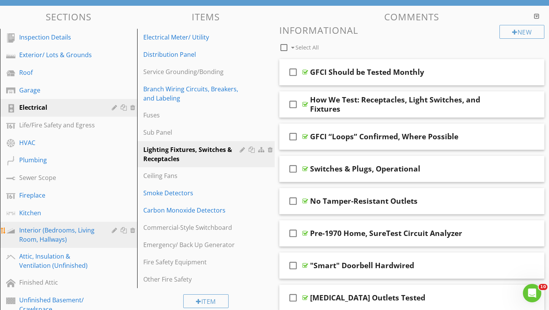
scroll to position [80, 0]
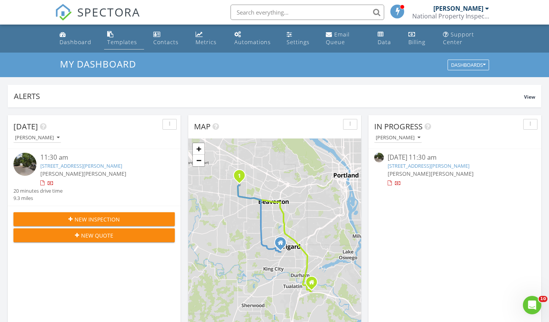
click at [120, 45] on div "Templates" at bounding box center [122, 41] width 30 height 7
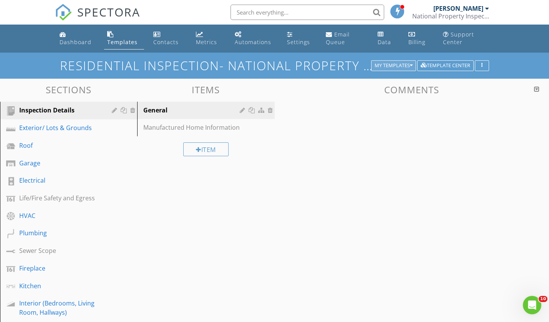
click at [405, 62] on button "My Templates" at bounding box center [393, 65] width 45 height 11
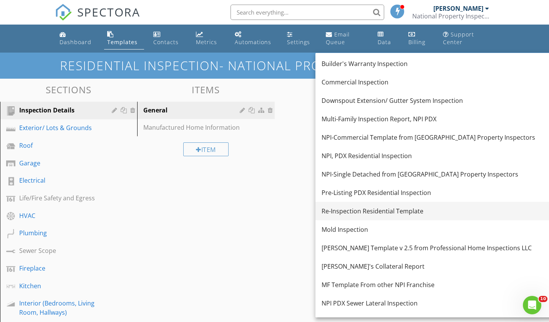
scroll to position [18, 0]
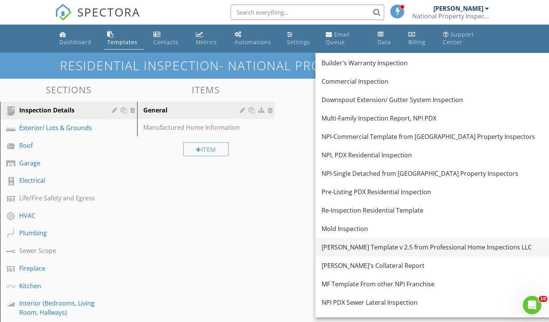
click at [412, 249] on div "[PERSON_NAME] Template v 2.5 from Professional Home Inspections LLC" at bounding box center [437, 247] width 233 height 9
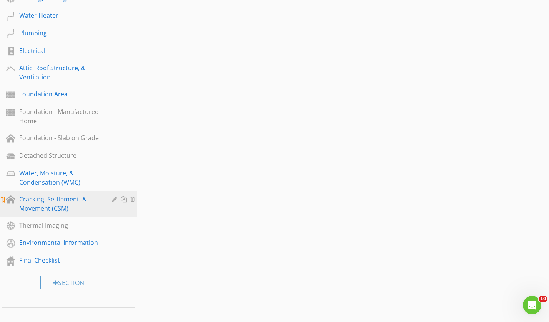
scroll to position [296, 0]
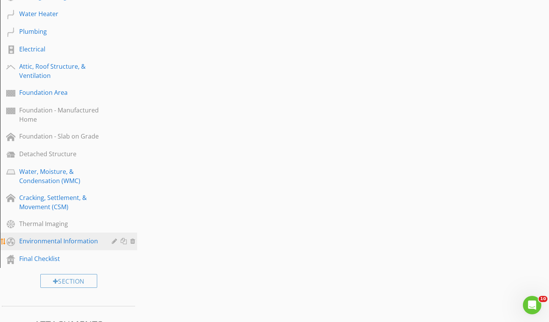
click at [76, 242] on div "Environmental Information" at bounding box center [59, 241] width 81 height 9
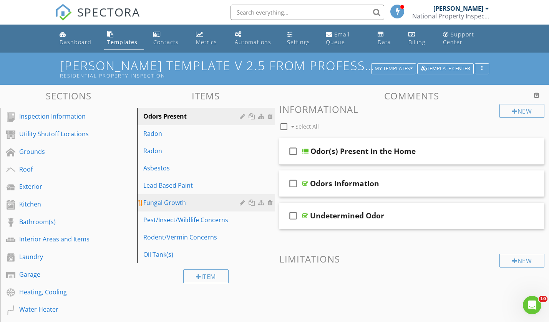
scroll to position [0, 0]
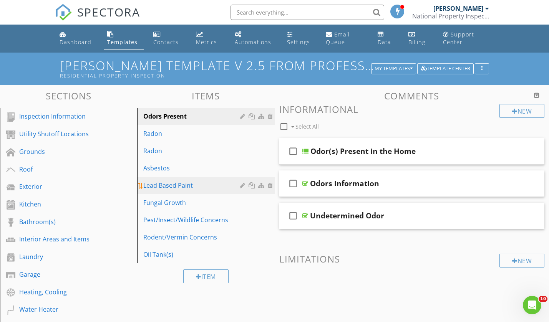
click at [215, 188] on div "Lead Based Paint" at bounding box center [192, 185] width 98 height 9
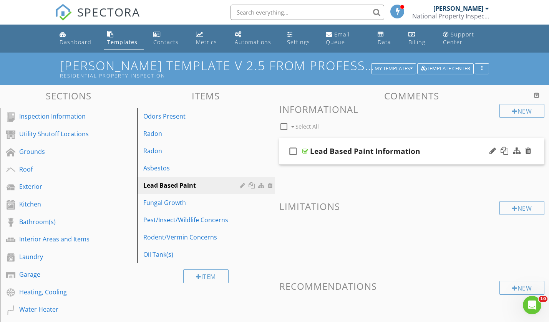
click at [427, 156] on div "check_box_outline_blank Lead Based Paint Information" at bounding box center [411, 151] width 265 height 27
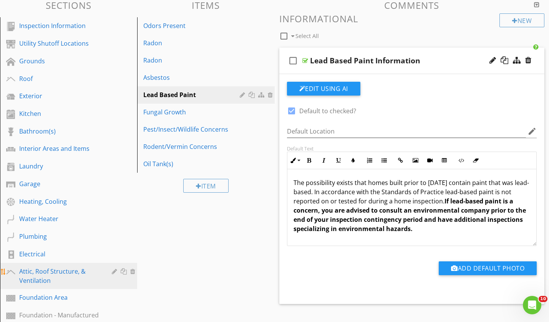
scroll to position [93, 0]
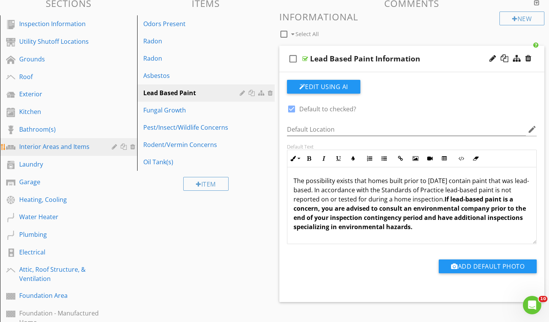
click at [58, 144] on div "Interior Areas and Items" at bounding box center [59, 146] width 81 height 9
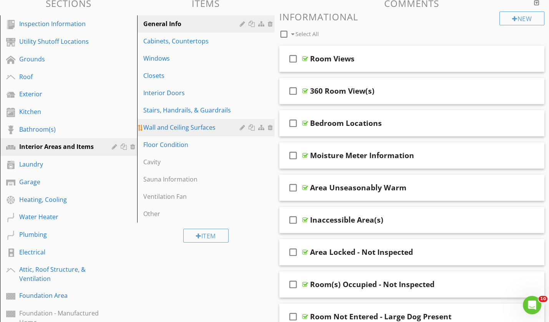
click at [198, 131] on div "Wall and Ceiling Surfaces" at bounding box center [192, 127] width 98 height 9
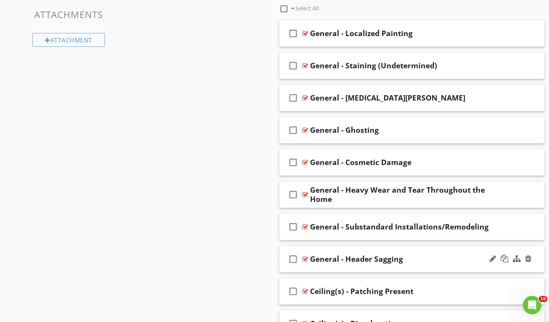
scroll to position [607, 0]
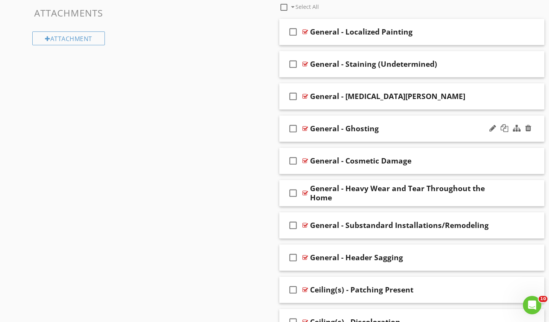
click at [422, 129] on div "General - Ghosting" at bounding box center [403, 128] width 187 height 9
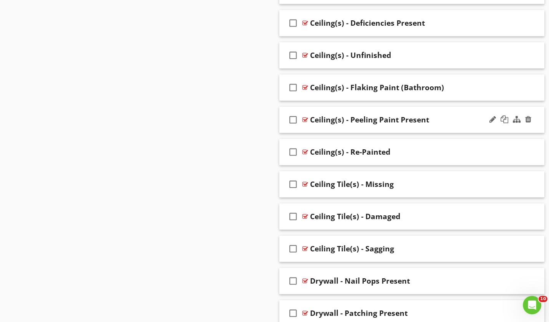
scroll to position [1424, 0]
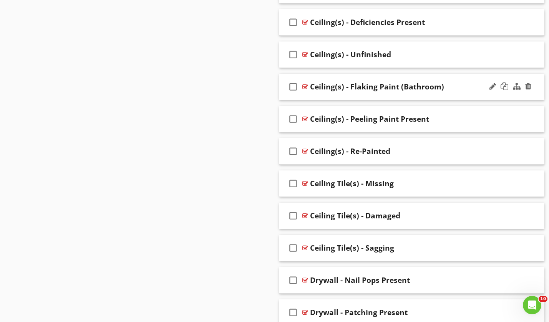
click at [455, 93] on div "check_box_outline_blank Ceiling(s) - Flaking Paint (Bathroom)" at bounding box center [411, 87] width 265 height 27
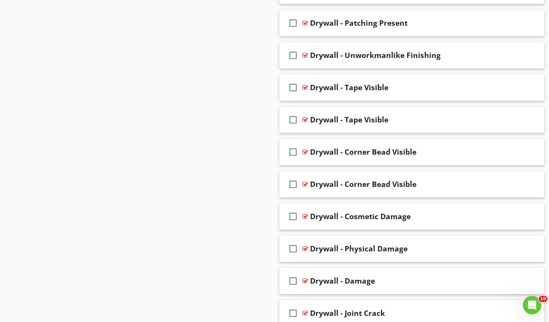
scroll to position [1980, 0]
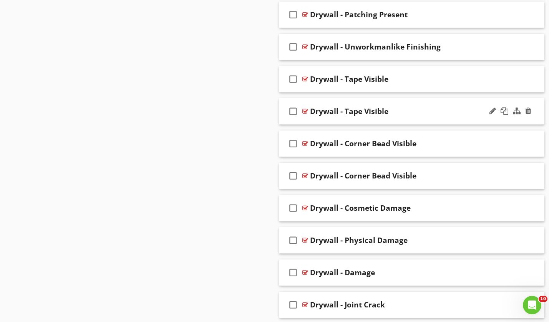
click at [404, 111] on div "Drywall - Tape Visible" at bounding box center [403, 111] width 187 height 9
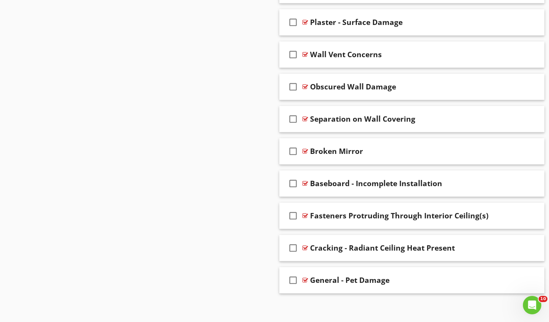
scroll to position [3006, 0]
click at [418, 283] on div "General - Pet Damage" at bounding box center [403, 280] width 187 height 9
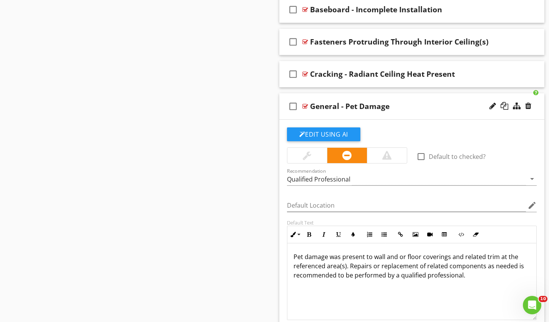
scroll to position [0, 0]
drag, startPoint x: 486, startPoint y: 286, endPoint x: 279, endPoint y: 244, distance: 210.5
click at [279, 244] on div "Edit Using AI check_box_outline_blank Default to checked? Recommendation Qualif…" at bounding box center [411, 249] width 265 height 259
copy p "Pet damage was present to wall and or floor coverings and related trim at the r…"
click at [411, 103] on div "General - Pet Damage" at bounding box center [403, 106] width 187 height 9
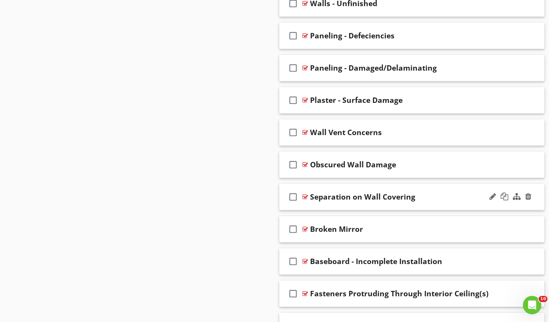
scroll to position [2924, 0]
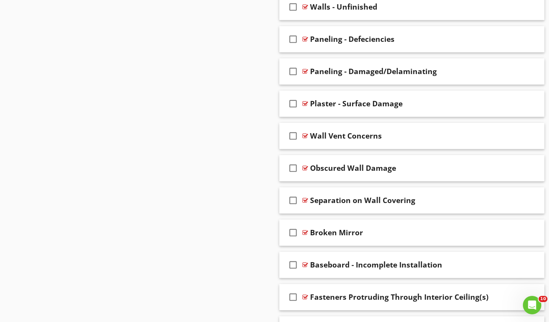
click at [399, 234] on div "Broken Mirror" at bounding box center [403, 232] width 187 height 9
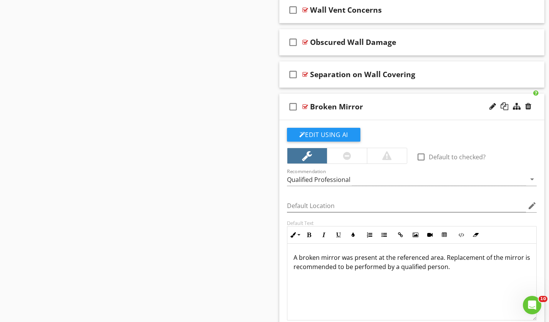
scroll to position [3054, 0]
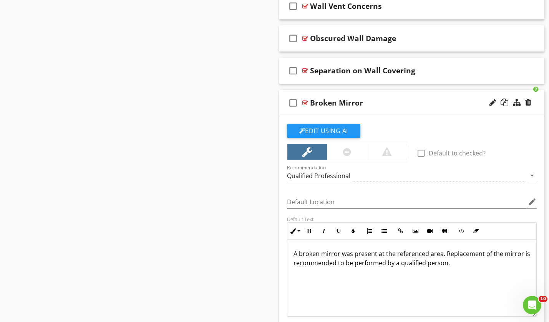
drag, startPoint x: 460, startPoint y: 277, endPoint x: 258, endPoint y: 249, distance: 204.5
copy p "A broken mirror was present at the referenced area. Replacement of the mirror i…"
click at [416, 105] on div "Broken Mirror" at bounding box center [403, 102] width 187 height 9
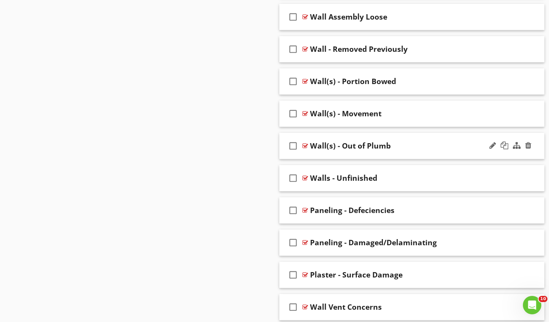
scroll to position [2750, 0]
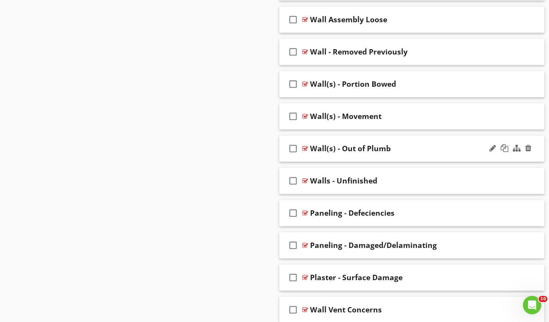
click at [420, 149] on div "Wall(s) - Out of Plumb" at bounding box center [403, 148] width 187 height 9
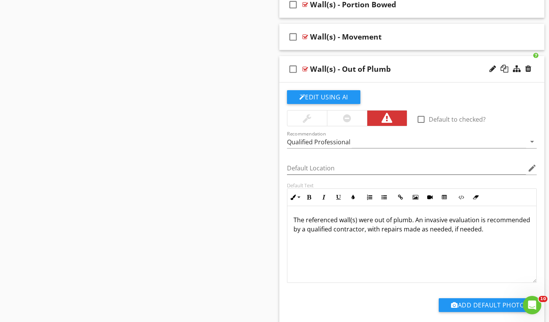
scroll to position [2830, 0]
drag, startPoint x: 502, startPoint y: 240, endPoint x: 291, endPoint y: 220, distance: 211.9
click at [291, 220] on div "The referenced wall(s) were out of plumb. An invasive evaluation is recommended…" at bounding box center [411, 244] width 249 height 77
copy p "The referenced wall(s) were out of plumb. An invasive evaluation is recommended…"
click at [420, 34] on div "Wall(s) - Movement" at bounding box center [403, 36] width 187 height 9
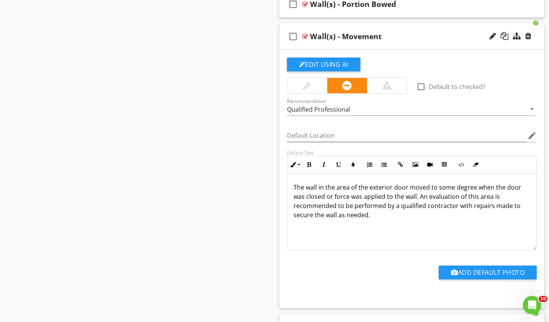
click at [411, 39] on div "Wall(s) - Movement" at bounding box center [403, 36] width 187 height 9
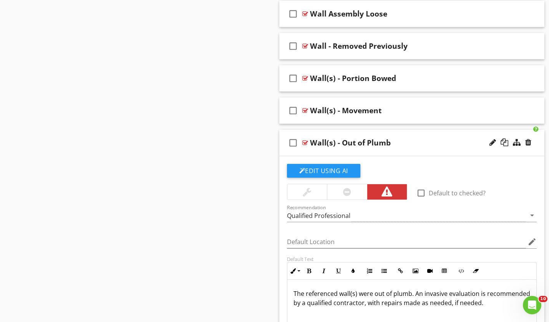
scroll to position [2755, 0]
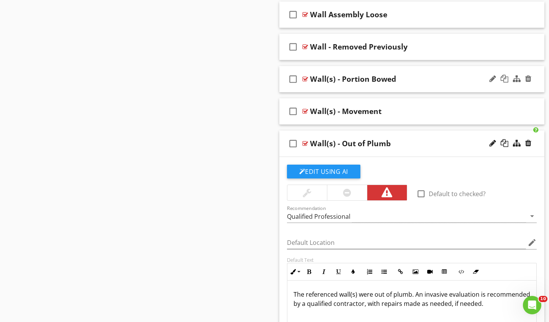
click at [424, 76] on div "Wall(s) - Portion Bowed" at bounding box center [403, 79] width 187 height 9
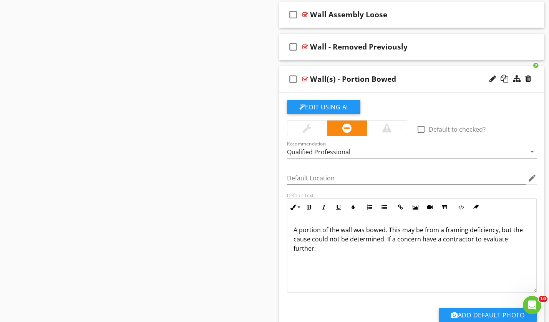
click at [424, 76] on div "Wall(s) - Portion Bowed" at bounding box center [403, 79] width 187 height 9
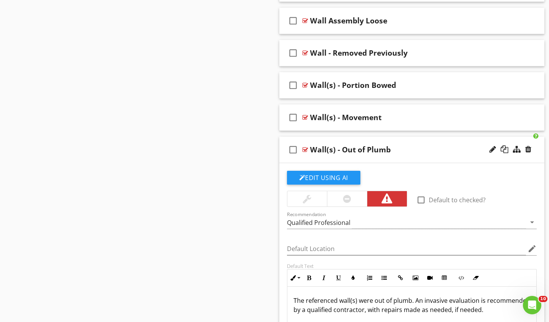
scroll to position [2723, 0]
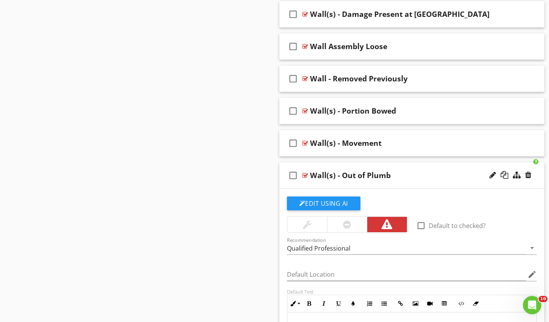
click at [409, 176] on div "Wall(s) - Out of Plumb" at bounding box center [403, 175] width 187 height 9
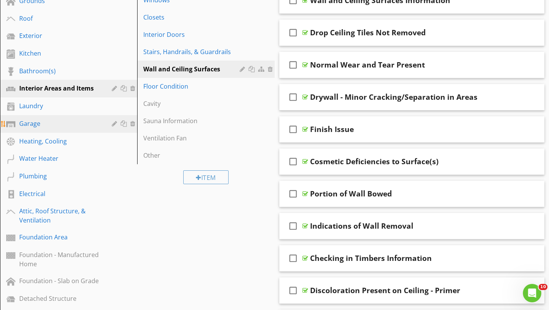
scroll to position [150, 0]
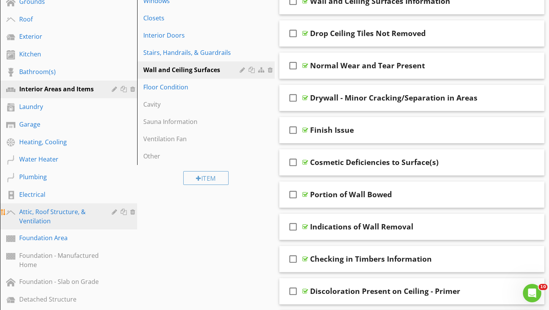
click at [67, 220] on div "Attic, Roof Structure, & Ventilation" at bounding box center [59, 216] width 81 height 18
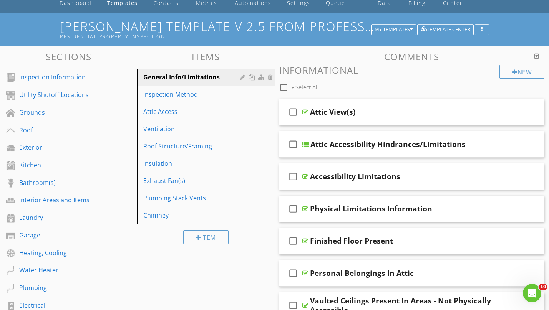
scroll to position [38, 0]
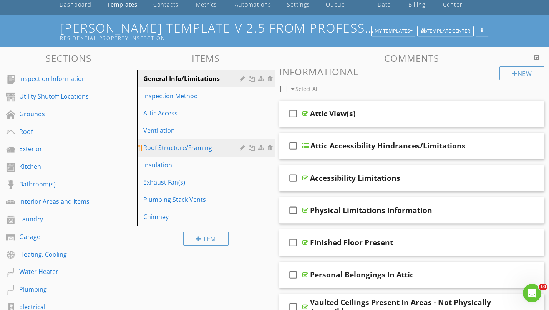
click at [223, 151] on div "Roof Structure/Framing" at bounding box center [192, 147] width 98 height 9
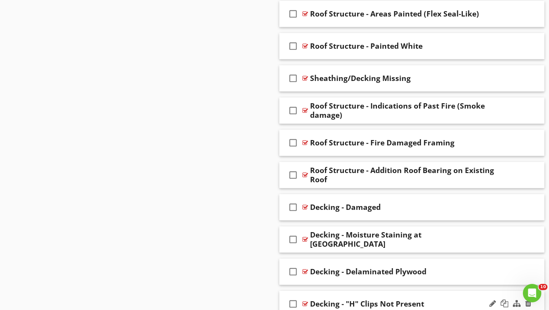
scroll to position [719, 0]
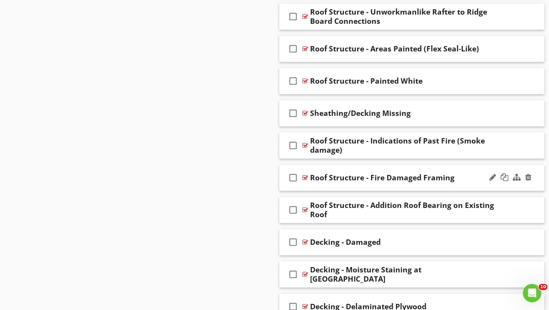
click at [467, 183] on div "check_box_outline_blank Roof Structure - Fire Damaged Framing" at bounding box center [411, 178] width 265 height 27
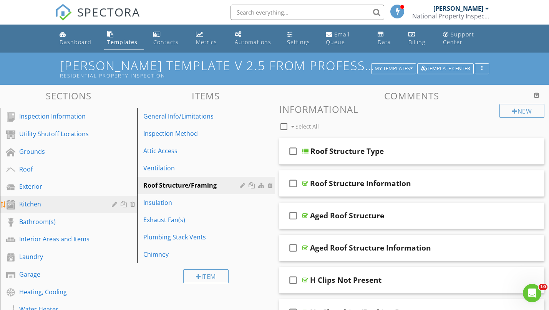
scroll to position [0, 0]
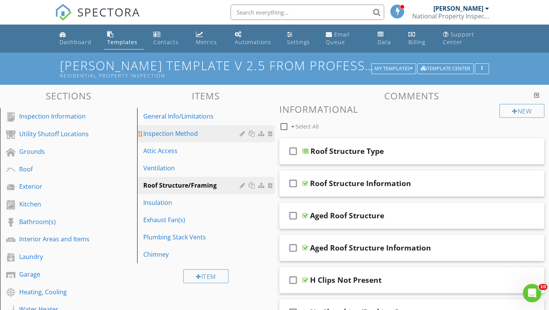
click at [214, 133] on div "Inspection Method" at bounding box center [192, 133] width 98 height 9
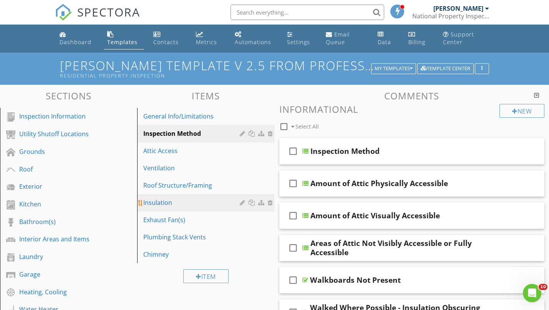
click at [217, 203] on div "Insulation" at bounding box center [192, 202] width 98 height 9
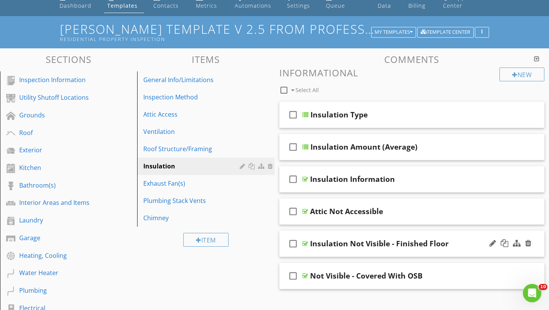
scroll to position [35, 0]
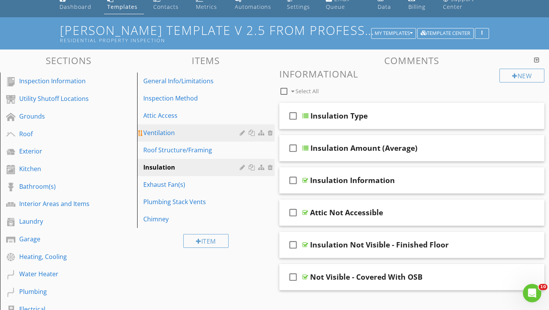
click at [200, 132] on div "Ventilation" at bounding box center [192, 132] width 98 height 9
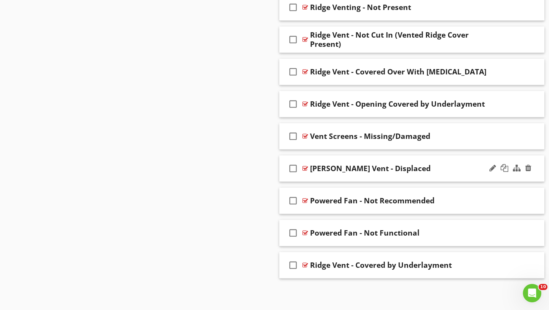
scroll to position [696, 0]
click at [459, 210] on div "check_box_outline_blank Powered Fan - Not Recommended" at bounding box center [411, 201] width 265 height 27
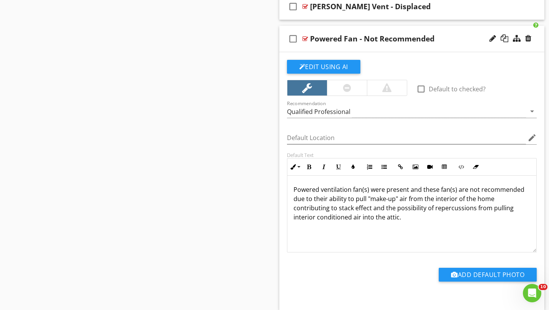
scroll to position [871, 0]
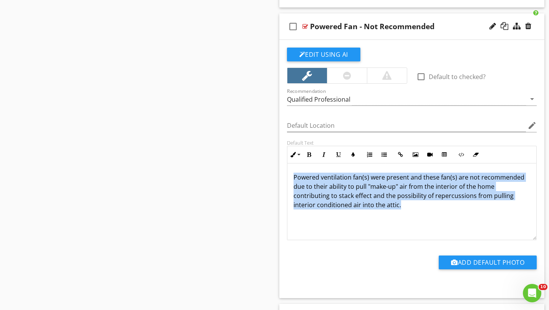
drag, startPoint x: 394, startPoint y: 202, endPoint x: 281, endPoint y: 173, distance: 116.2
click at [281, 173] on div "Edit Using AI check_box_outline_blank Default to checked? Recommendation Qualif…" at bounding box center [411, 169] width 265 height 259
copy p "Powered ventilation fan(s) were present and these fan(s) are not recommended du…"
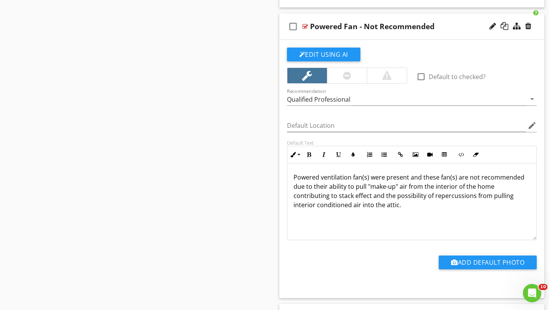
click at [401, 216] on div "Powered ventilation fan(s) were present and these fan(s) are not recommended du…" at bounding box center [411, 202] width 249 height 77
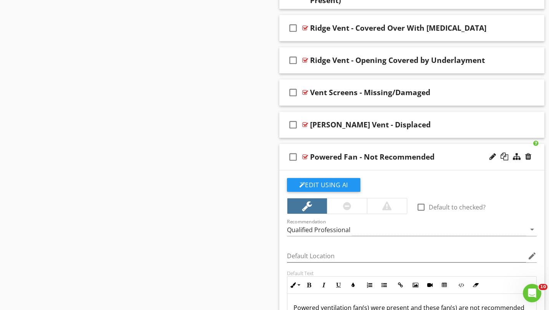
scroll to position [738, 0]
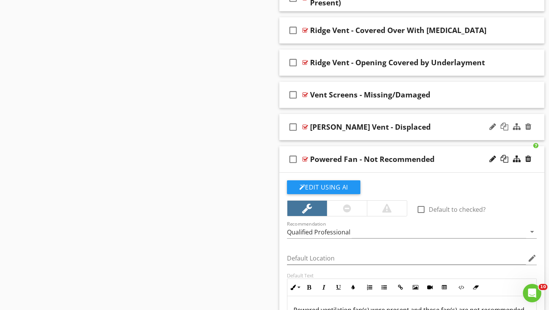
click at [413, 131] on div "Gable Vent - Displaced" at bounding box center [403, 127] width 187 height 9
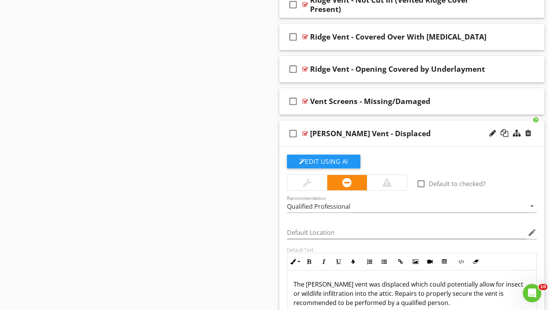
scroll to position [728, 0]
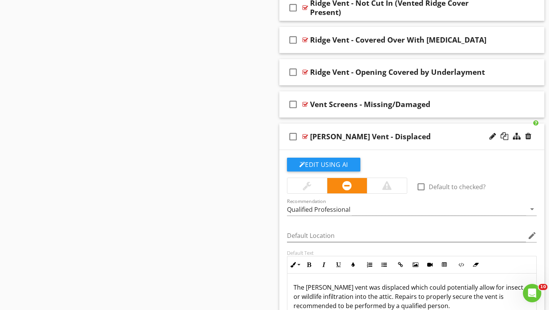
click at [414, 141] on div "check_box_outline_blank Gable Vent - Displaced" at bounding box center [411, 137] width 265 height 27
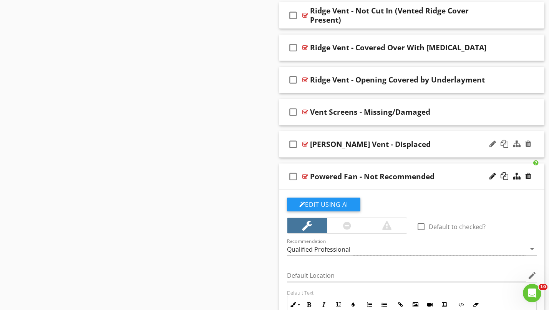
scroll to position [719, 0]
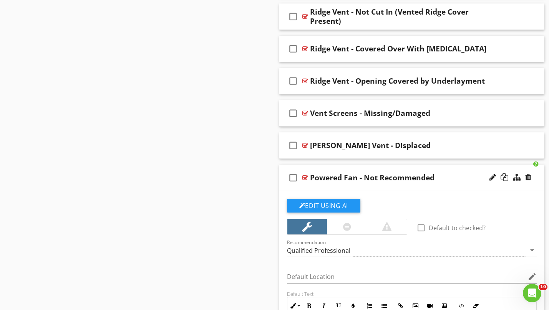
click at [459, 176] on div "Powered Fan - Not Recommended" at bounding box center [403, 177] width 187 height 9
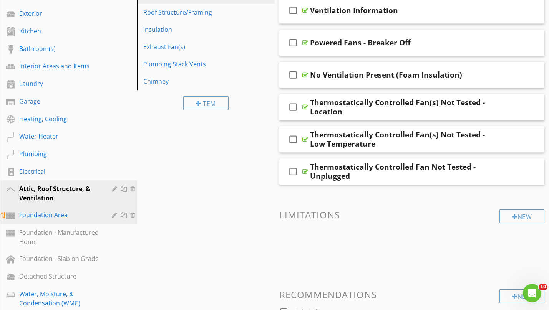
scroll to position [176, 0]
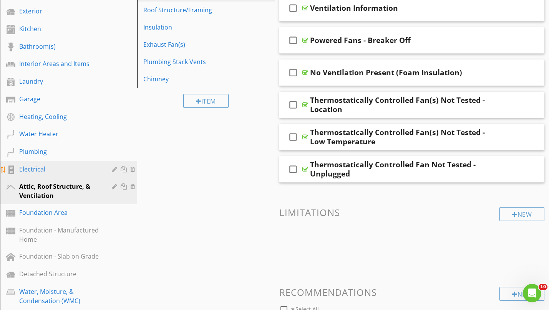
click at [78, 170] on div "Electrical" at bounding box center [59, 169] width 81 height 9
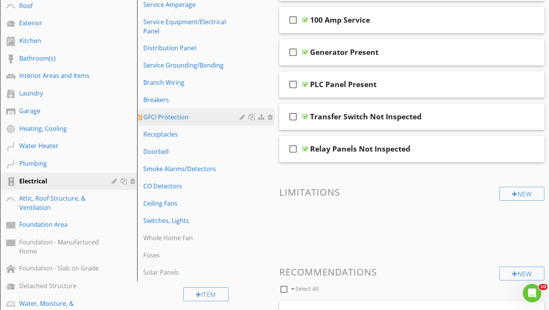
scroll to position [157, 0]
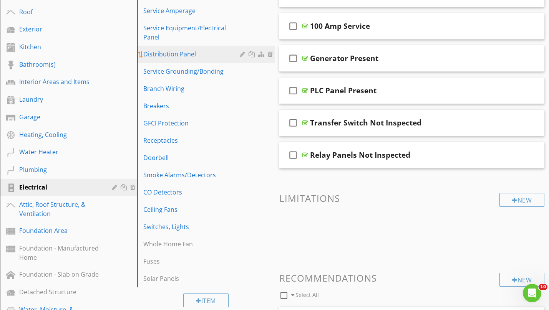
click at [209, 51] on div "Distribution Panel" at bounding box center [192, 54] width 98 height 9
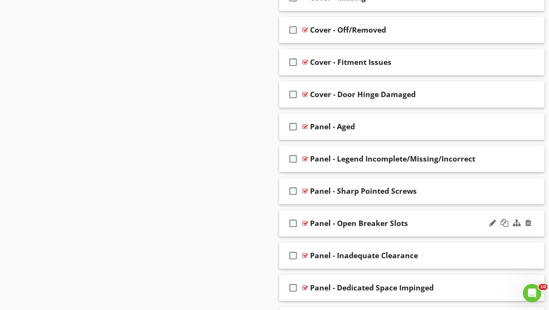
scroll to position [748, 0]
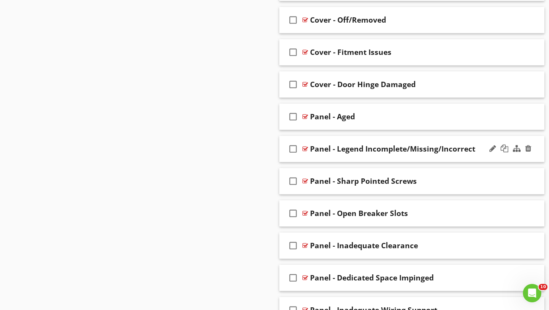
click at [477, 158] on div "check_box_outline_blank Panel - Legend Incomplete/Missing/Incorrect" at bounding box center [411, 149] width 265 height 27
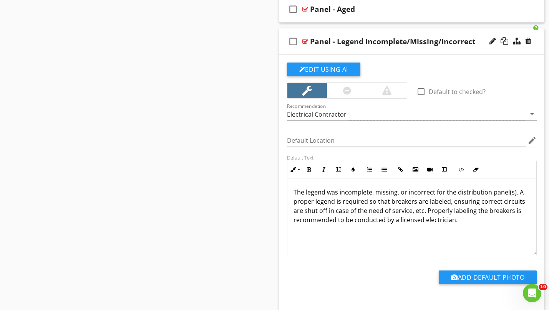
scroll to position [857, 0]
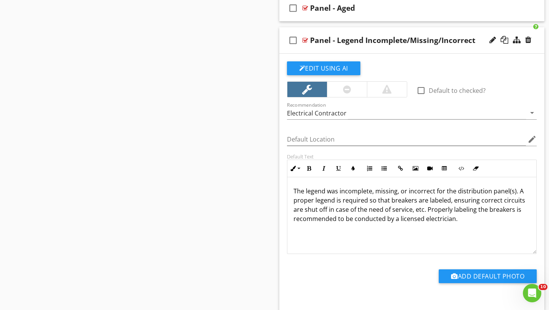
drag, startPoint x: 459, startPoint y: 225, endPoint x: 277, endPoint y: 184, distance: 185.7
copy p "The legend was incomplete, missing, or incorrect for the distribution panel(s).…"
click at [493, 39] on div at bounding box center [492, 40] width 7 height 8
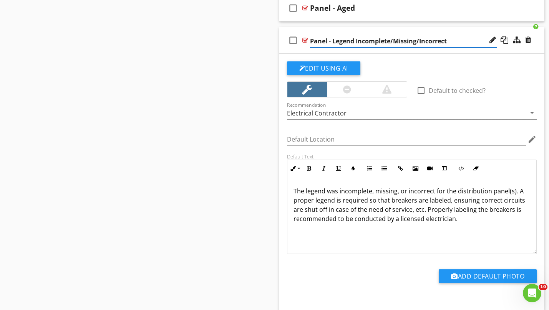
click at [445, 37] on input "Panel - Legend Incomplete/Missing/Incorrect" at bounding box center [403, 41] width 187 height 13
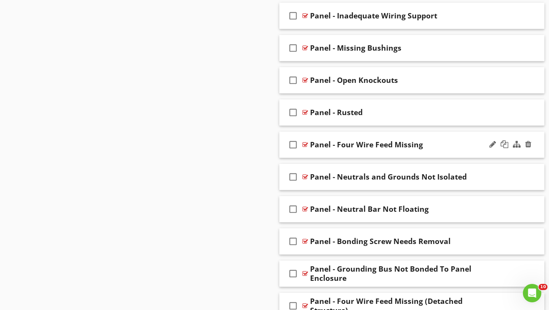
scroll to position [1045, 0]
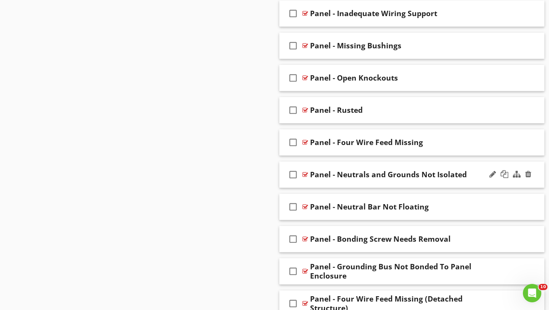
click at [473, 179] on div "check_box_outline_blank Panel - Neutrals and Grounds Not Isolated" at bounding box center [411, 175] width 265 height 27
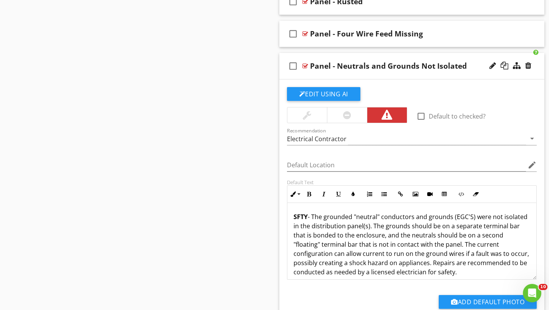
scroll to position [1156, 0]
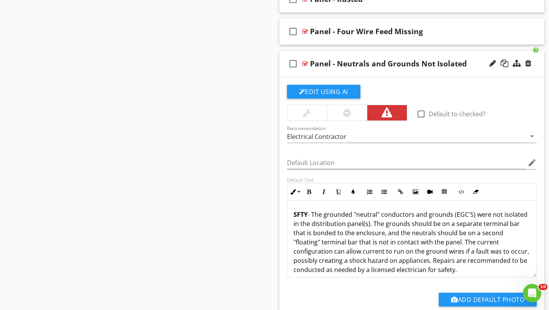
click at [470, 75] on div "check_box_outline_blank Panel - Neutrals and Grounds Not Isolated" at bounding box center [411, 64] width 265 height 27
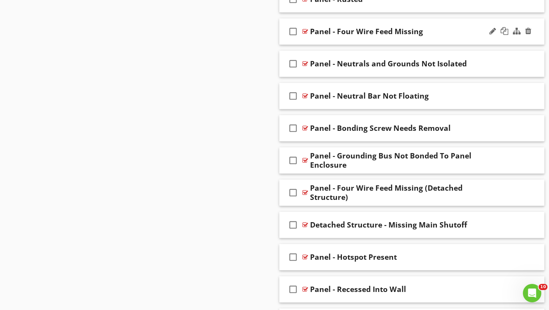
click at [454, 40] on div "check_box_outline_blank Panel - Four Wire Feed Missing" at bounding box center [411, 31] width 265 height 27
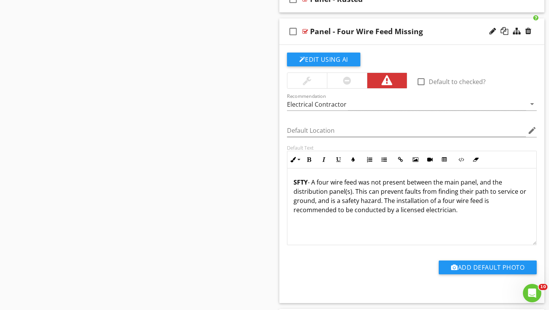
click at [439, 38] on div "check_box_outline_blank Panel - Four Wire Feed Missing" at bounding box center [411, 31] width 265 height 27
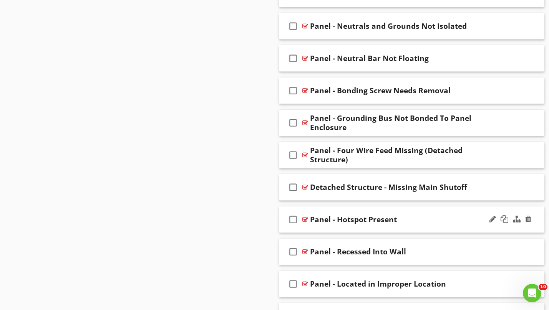
scroll to position [1197, 0]
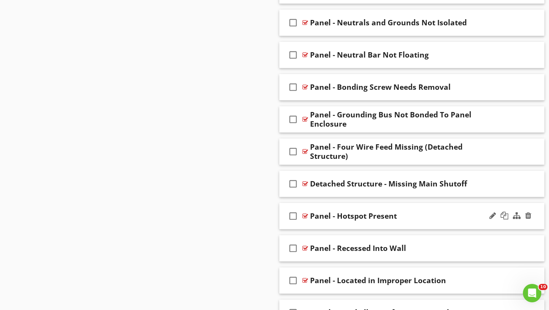
click at [425, 217] on div "Panel - Hotspot Present" at bounding box center [403, 216] width 187 height 9
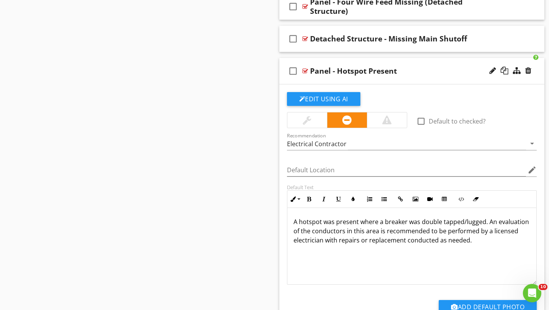
scroll to position [1346, 0]
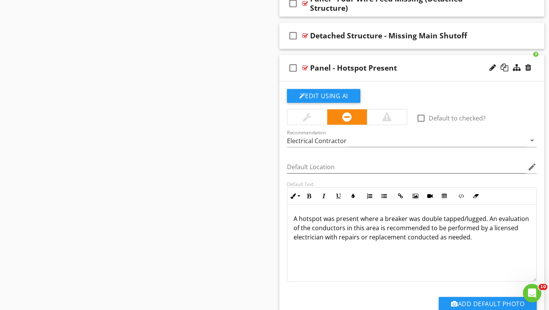
click at [430, 68] on div "Panel - Hotspot Present" at bounding box center [403, 67] width 187 height 9
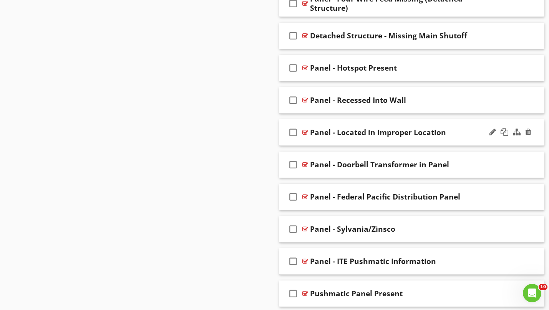
click at [460, 139] on div "check_box_outline_blank Panel - Located in Improper Location" at bounding box center [411, 132] width 265 height 27
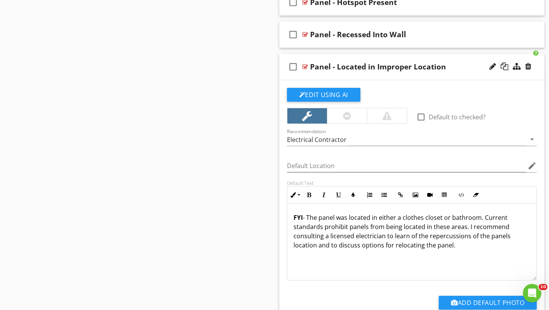
scroll to position [1412, 0]
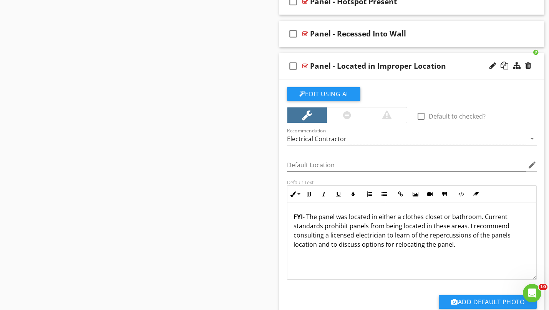
drag, startPoint x: 458, startPoint y: 249, endPoint x: 280, endPoint y: 210, distance: 181.6
click at [280, 210] on div "Edit Using AI check_box_outline_blank Default to checked? Recommendation Electr…" at bounding box center [411, 209] width 265 height 259
copy p "FYI - The panel was located in either a clothes closet or bathroom. Current sta…"
click at [387, 254] on div "FYI - The panel was located in either a clothes closet or bathroom. Current sta…" at bounding box center [411, 241] width 249 height 77
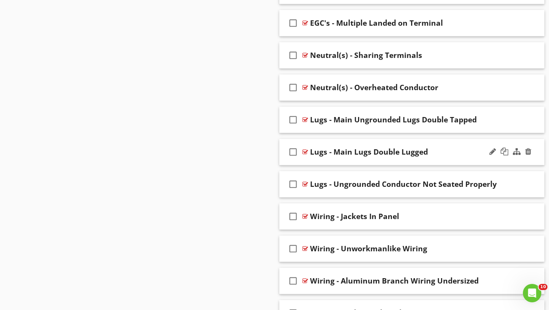
scroll to position [1941, 0]
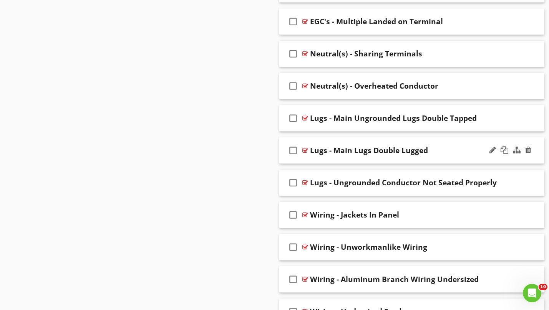
click at [440, 153] on div "Lugs - Main Lugs Double Lugged" at bounding box center [403, 150] width 187 height 9
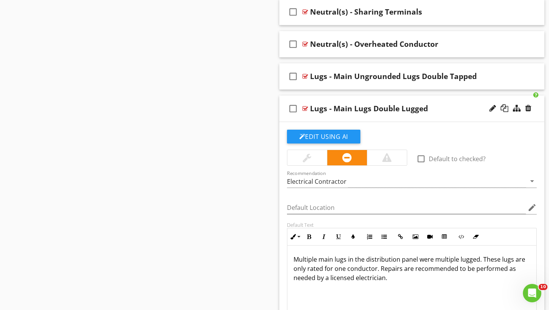
scroll to position [1989, 0]
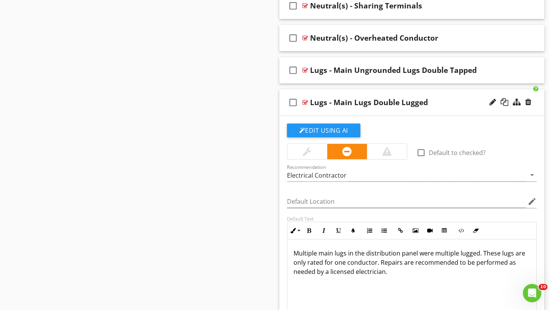
click at [447, 104] on div "Lugs - Main Lugs Double Lugged" at bounding box center [403, 102] width 187 height 9
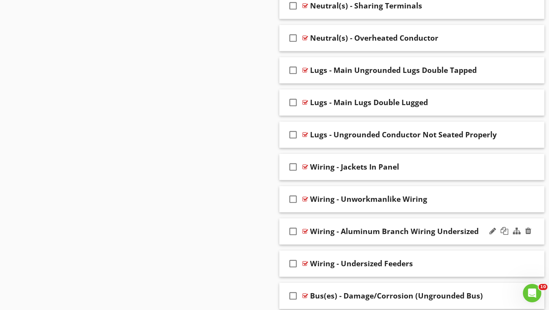
click at [481, 237] on div "check_box_outline_blank Wiring - Aluminum Branch Wiring Undersized" at bounding box center [411, 232] width 265 height 27
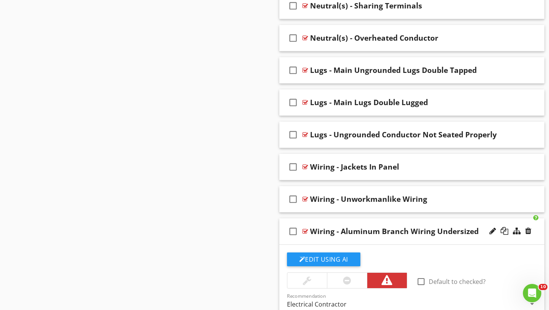
click at [481, 237] on div "check_box_outline_blank Wiring - Aluminum Branch Wiring Undersized" at bounding box center [411, 232] width 265 height 27
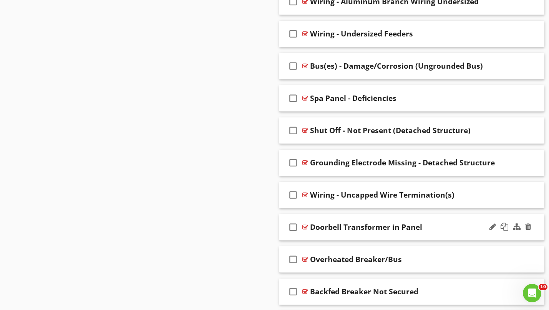
scroll to position [2221, 0]
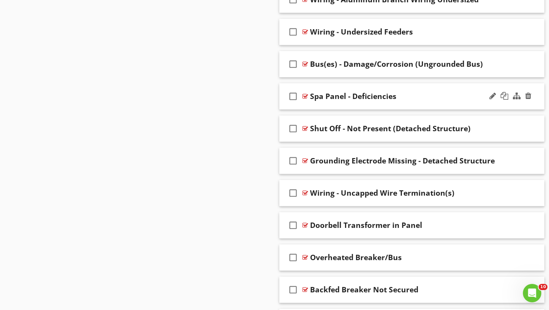
click at [414, 98] on div "Spa Panel - Deficiencies" at bounding box center [403, 96] width 187 height 9
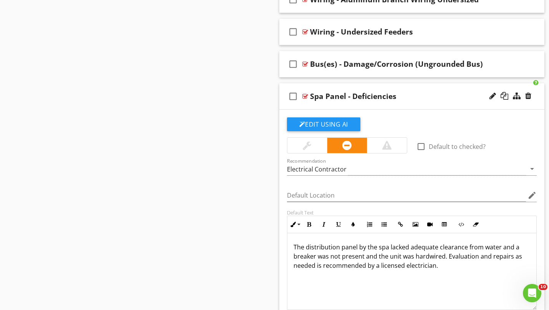
click at [414, 98] on div "Spa Panel - Deficiencies" at bounding box center [403, 96] width 187 height 9
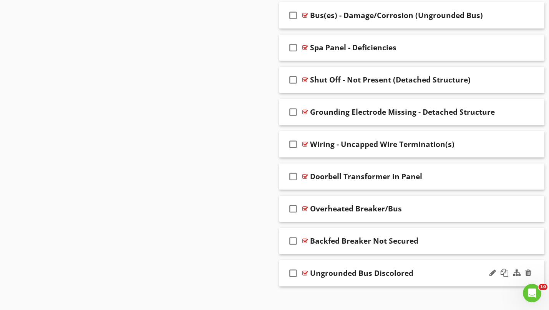
scroll to position [2267, 0]
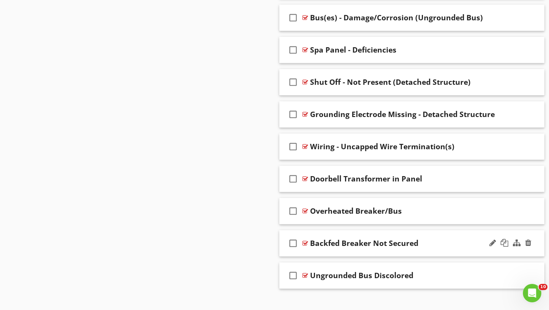
click at [434, 247] on div "check_box_outline_blank Backfed Breaker Not Secured" at bounding box center [411, 243] width 265 height 27
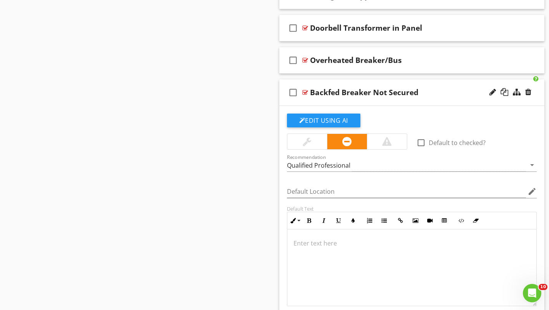
scroll to position [2419, 0]
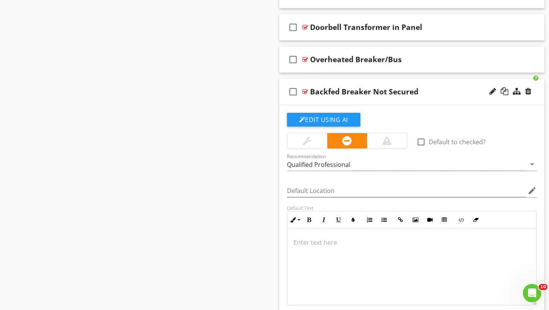
click at [433, 91] on div "Backfed Breaker Not Secured" at bounding box center [403, 91] width 187 height 9
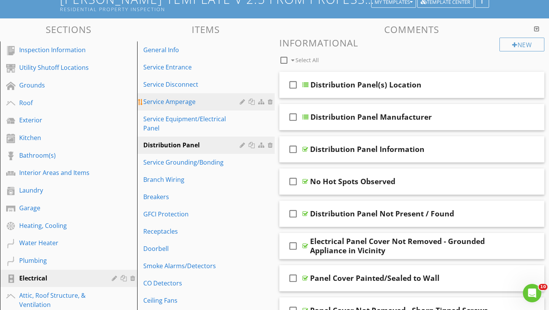
scroll to position [70, 0]
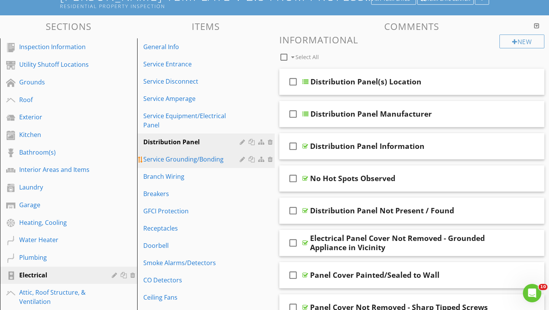
click at [223, 163] on div "Service Grounding/Bonding" at bounding box center [192, 159] width 98 height 9
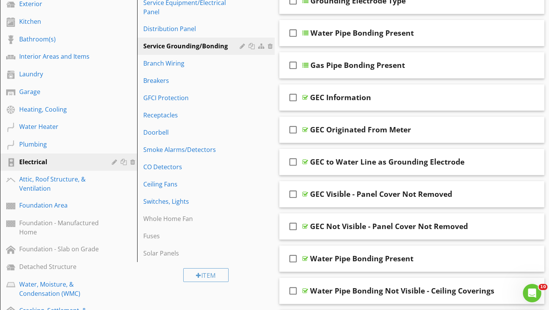
scroll to position [116, 0]
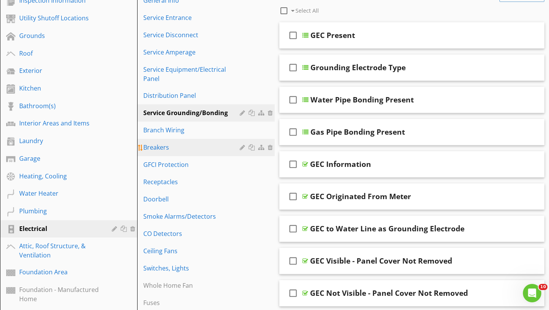
click at [196, 155] on link "Breakers" at bounding box center [206, 147] width 135 height 17
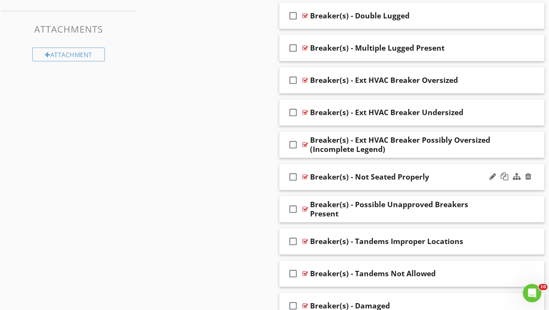
scroll to position [592, 0]
click at [431, 19] on div "check_box_outline_blank Breaker(s) - Double Lugged" at bounding box center [411, 15] width 265 height 27
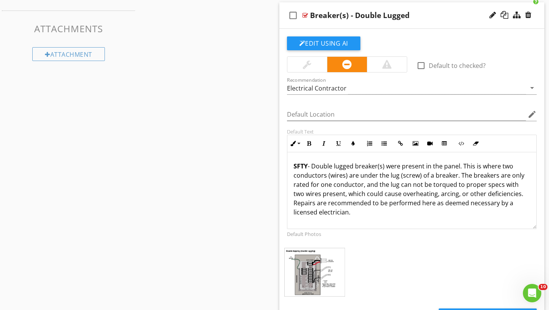
click at [431, 19] on div "check_box_outline_blank Breaker(s) - Double Lugged" at bounding box center [411, 15] width 265 height 27
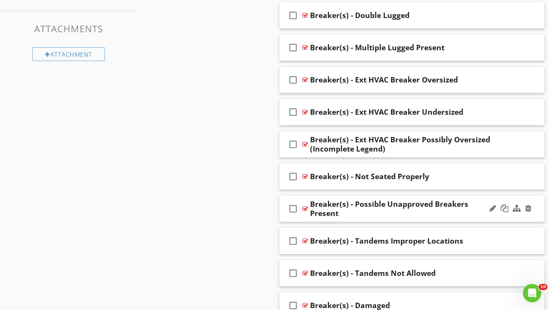
click at [412, 215] on div "check_box_outline_blank Breaker(s) - Possible Unapproved Breakers Present" at bounding box center [411, 209] width 265 height 27
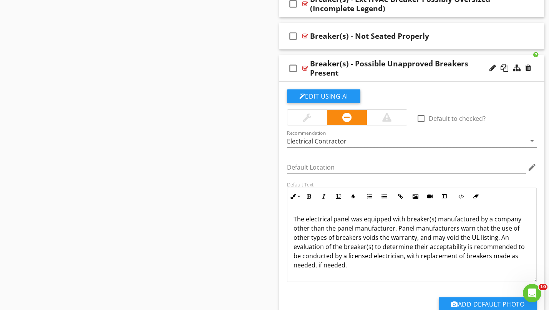
scroll to position [732, 0]
click at [444, 40] on div "check_box_outline_blank Breaker(s) - Not Seated Properly" at bounding box center [411, 36] width 265 height 27
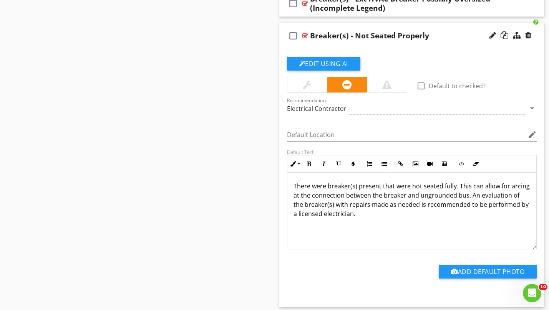
scroll to position [0, 0]
drag, startPoint x: 364, startPoint y: 211, endPoint x: 289, endPoint y: 182, distance: 80.5
click at [289, 182] on div "There were breaker(s) present that were not seated fully. This can allow for ar…" at bounding box center [411, 210] width 249 height 77
copy p "There were breaker(s) present that were not seated fully. This can allow for ar…"
click at [491, 33] on div at bounding box center [492, 35] width 7 height 8
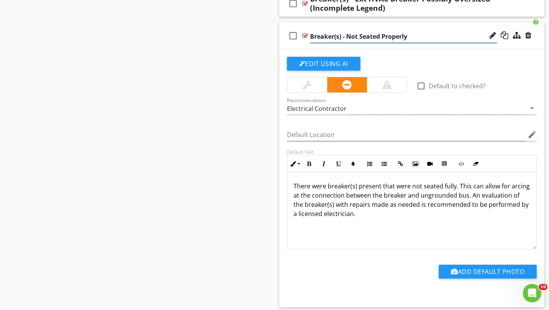
click at [421, 40] on input "Breaker(s) - Not Seated Properly" at bounding box center [403, 36] width 187 height 13
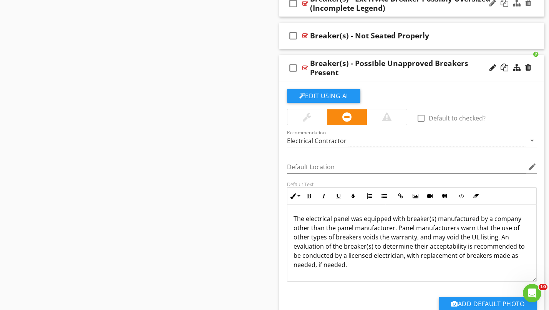
click at [169, 0] on html "SPECTORA Alex Schiedler National Property Inspections, PDX Metro Role: Inspecto…" at bounding box center [274, 207] width 549 height 1879
click at [452, 76] on div "check_box_outline_blank Breaker(s) - Possible Unapproved Breakers Present" at bounding box center [411, 68] width 265 height 27
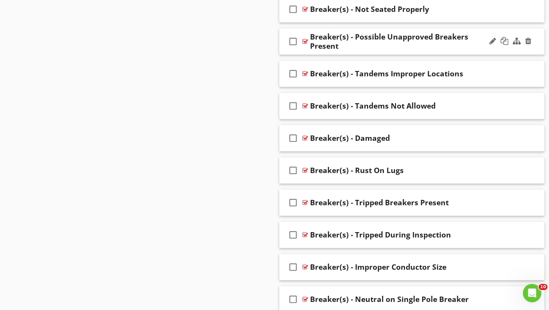
scroll to position [763, 0]
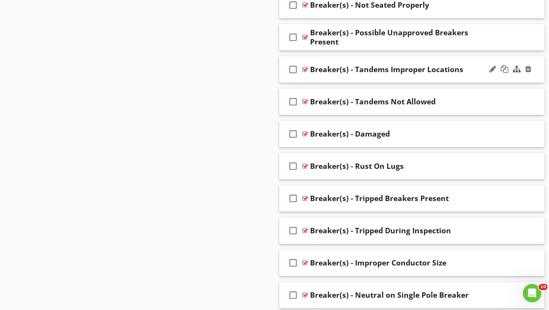
click at [452, 76] on div "check_box_outline_blank Breaker(s) - Tandems Improper Locations" at bounding box center [411, 69] width 265 height 27
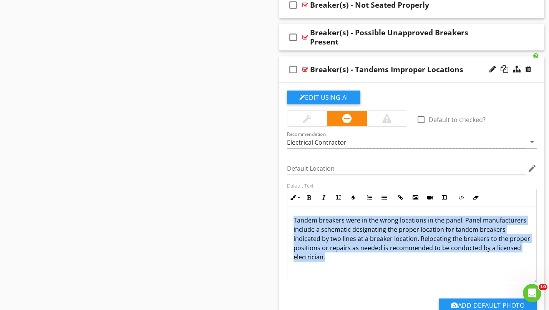
drag, startPoint x: 523, startPoint y: 250, endPoint x: 287, endPoint y: 216, distance: 238.6
click at [287, 216] on div "Tandem breakers were in the wrong locations in the panel. Panel manufacturers i…" at bounding box center [412, 245] width 250 height 77
copy p "Tandem breakers were in the wrong locations in the panel. Panel manufacturers i…"
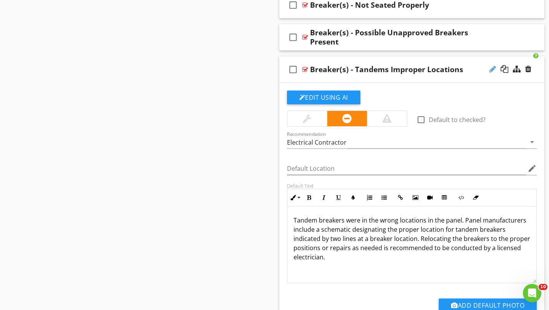
click at [492, 68] on div at bounding box center [492, 69] width 7 height 8
click at [460, 70] on input "Breaker(s) - Tandems Improper Locations" at bounding box center [403, 70] width 187 height 13
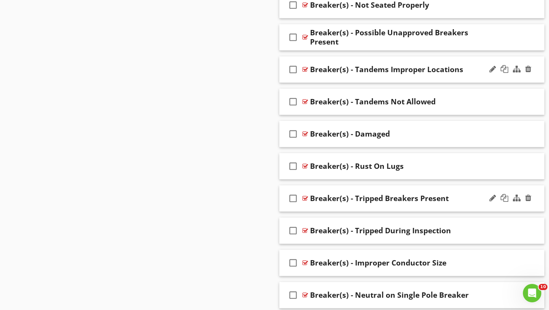
click at [464, 199] on div "Breaker(s) - Tripped Breakers Present" at bounding box center [403, 198] width 187 height 9
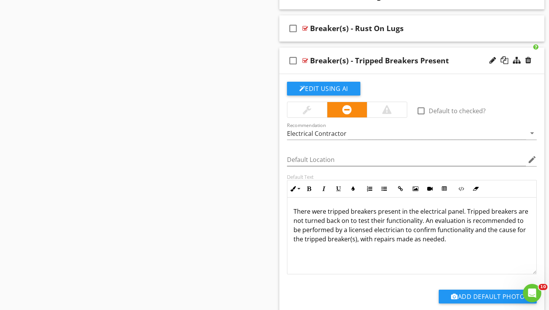
scroll to position [905, 0]
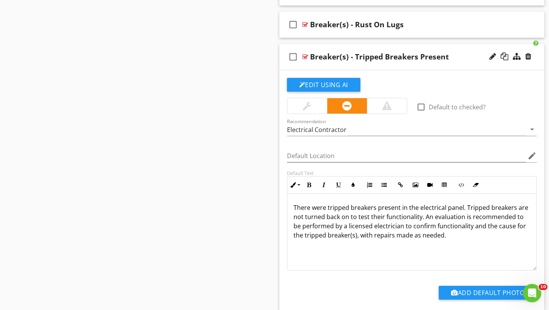
click at [461, 61] on div "check_box_outline_blank Breaker(s) - Tripped Breakers Present" at bounding box center [411, 57] width 265 height 27
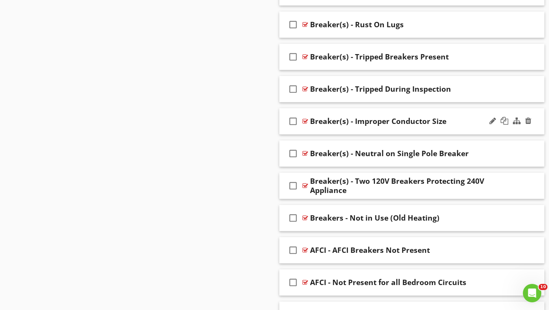
click at [464, 117] on div "Breaker(s) - Improper Conductor Size" at bounding box center [403, 121] width 187 height 9
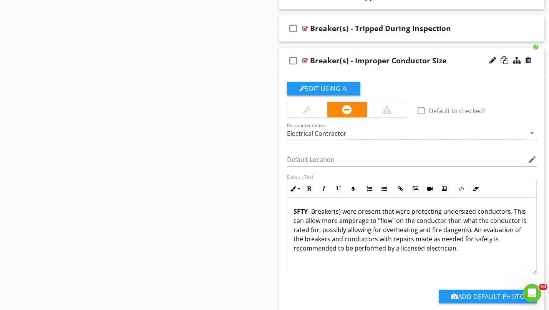
scroll to position [966, 0]
click at [464, 65] on div "check_box_outline_blank Breaker(s) - Improper Conductor Size" at bounding box center [411, 61] width 265 height 27
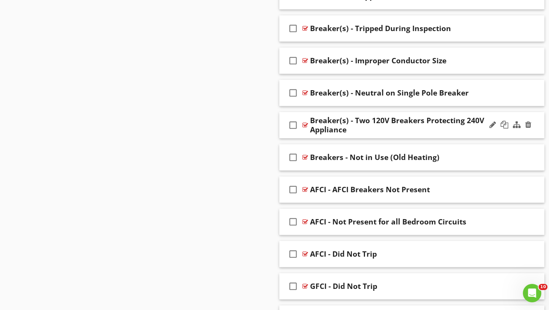
click at [401, 130] on div "Breaker(s) - Two 120V Breakers Protecting 240V Appliance" at bounding box center [403, 125] width 187 height 18
click at [363, 134] on div "check_box_outline_blank Breaker(s) - Two 120V Breakers Protecting 240V Appliance" at bounding box center [411, 125] width 265 height 27
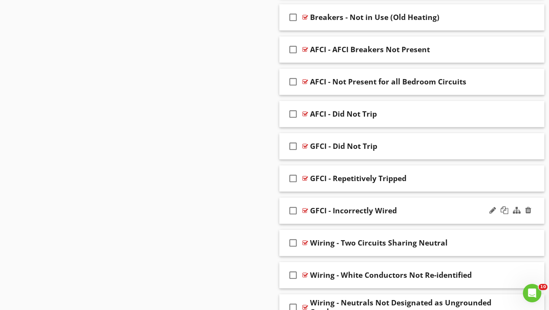
scroll to position [1370, 0]
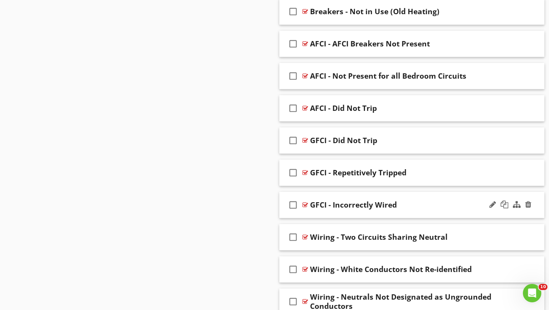
click at [420, 205] on div "GFCI - Incorrectly Wired" at bounding box center [403, 205] width 187 height 9
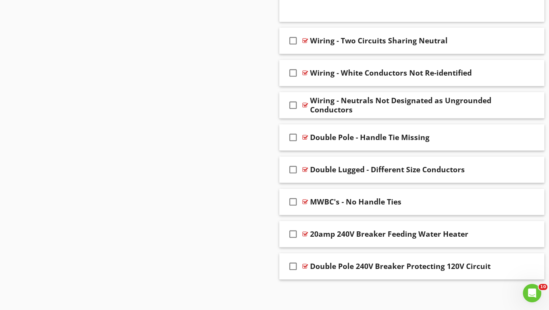
scroll to position [1821, 0]
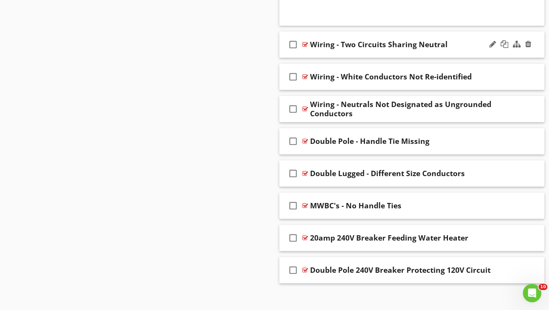
click at [468, 49] on div "check_box_outline_blank Wiring - Two Circuits Sharing Neutral" at bounding box center [411, 44] width 265 height 27
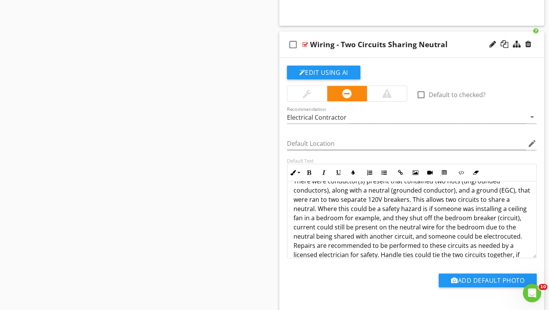
scroll to position [18, 0]
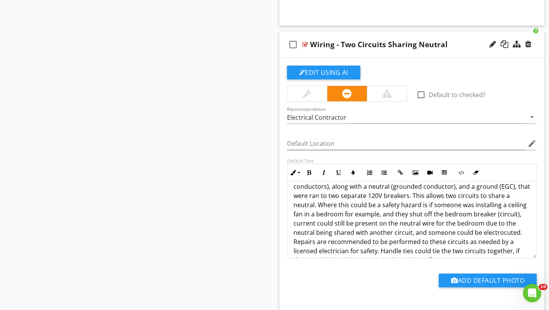
click at [459, 45] on div "Wiring - Two Circuits Sharing Neutral" at bounding box center [403, 44] width 187 height 9
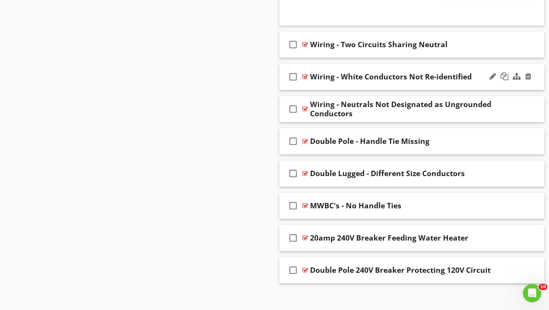
click at [474, 84] on div "check_box_outline_blank Wiring - White Conductors Not Re-identified" at bounding box center [411, 77] width 265 height 27
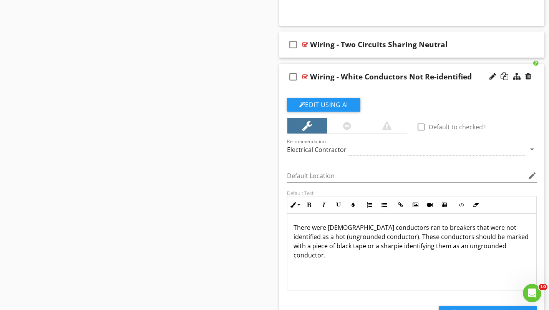
click at [474, 84] on div "check_box_outline_blank Wiring - White Conductors Not Re-identified" at bounding box center [411, 77] width 265 height 27
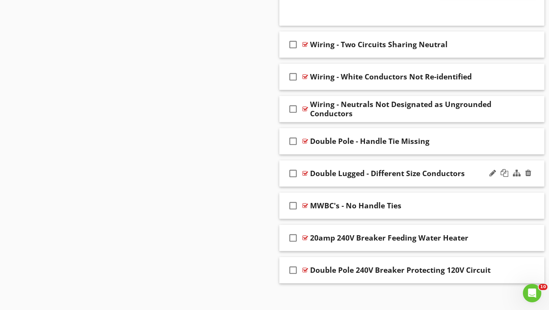
click at [476, 182] on div "check_box_outline_blank Double Lugged - Different Size Conductors" at bounding box center [411, 174] width 265 height 27
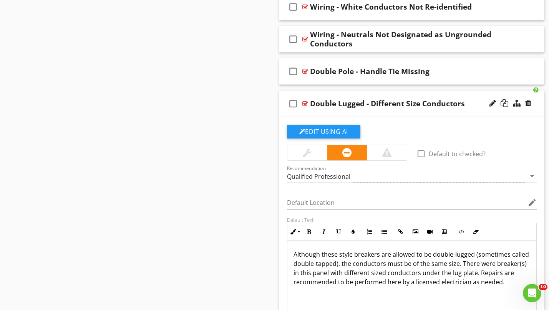
scroll to position [1894, 0]
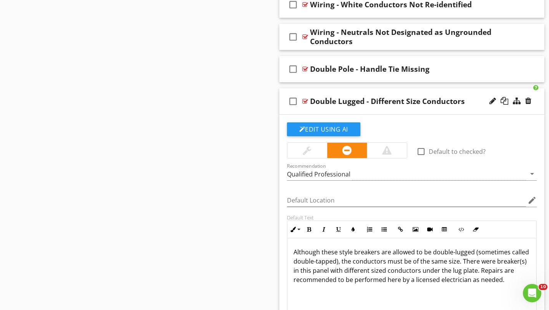
drag, startPoint x: 508, startPoint y: 278, endPoint x: 277, endPoint y: 245, distance: 234.0
copy p "Although these style breakers are allowed to be double-lugged (sometimes called…"
click at [491, 103] on div at bounding box center [492, 101] width 7 height 8
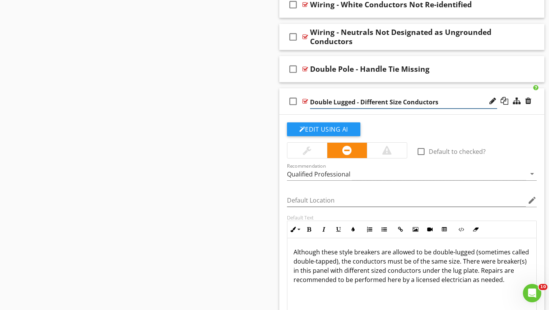
click at [437, 101] on input "Double Lugged - Different Size Conductors" at bounding box center [403, 102] width 187 height 13
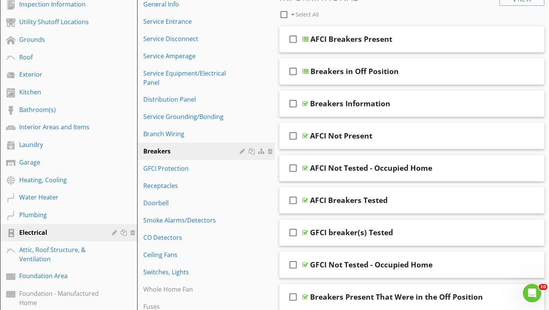
scroll to position [113, 0]
click at [208, 169] on div "GFCI Protection" at bounding box center [192, 168] width 98 height 9
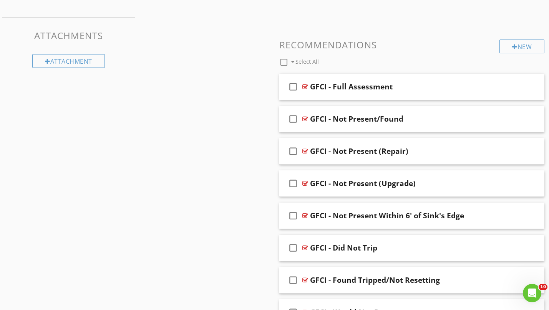
scroll to position [582, 0]
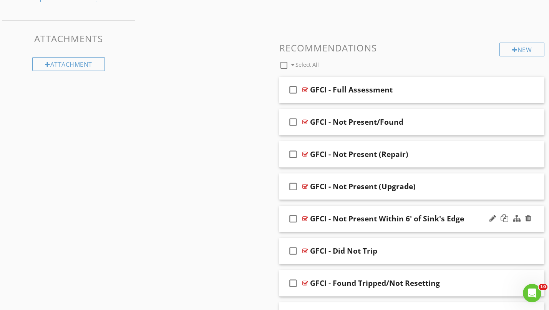
click at [462, 224] on div "check_box_outline_blank GFCI - Not Present Within 6' of Sink's Edge" at bounding box center [411, 219] width 265 height 27
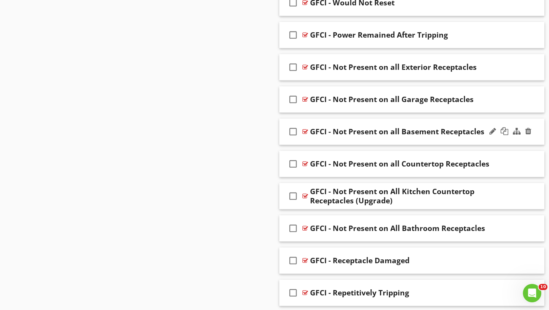
scroll to position [1154, 0]
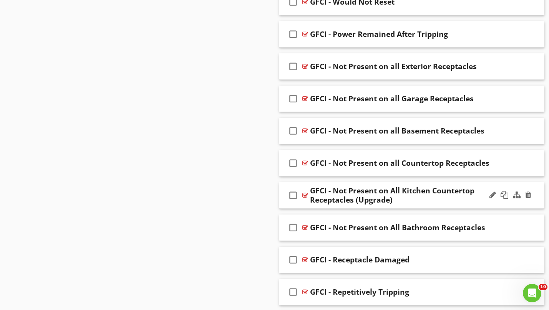
click at [433, 202] on div "GFCI - Not Present on All Kitchen Countertop Receptacles (Upgrade)" at bounding box center [403, 195] width 187 height 18
click at [445, 171] on div "check_box_outline_blank GFCI - Not Present on all Countertop Receptacles" at bounding box center [411, 163] width 265 height 27
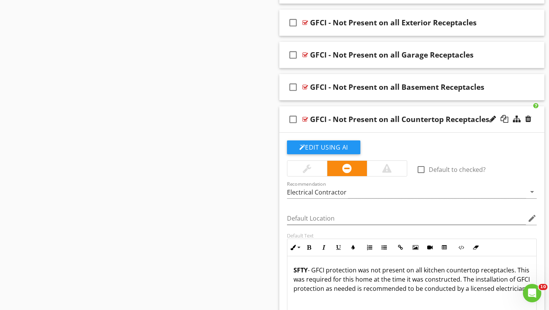
scroll to position [1174, 0]
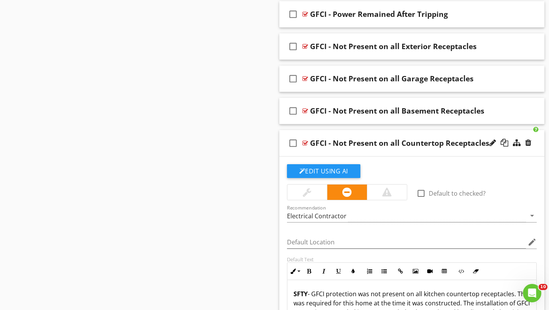
click at [451, 153] on div "check_box_outline_blank GFCI - Not Present on all Countertop Receptacles" at bounding box center [411, 143] width 265 height 27
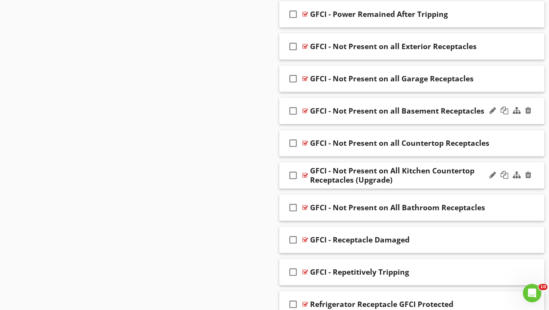
click at [456, 122] on div "check_box_outline_blank GFCI - Not Present on all Basement Receptacles" at bounding box center [411, 111] width 265 height 27
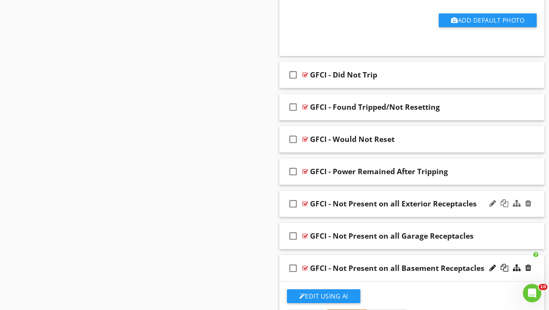
scroll to position [1021, 0]
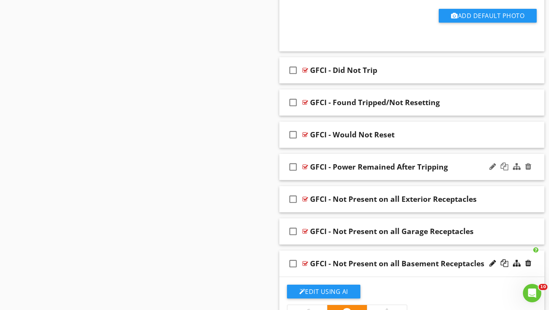
click at [454, 173] on div "check_box_outline_blank GFCI - Power Remained After Tripping" at bounding box center [411, 167] width 265 height 27
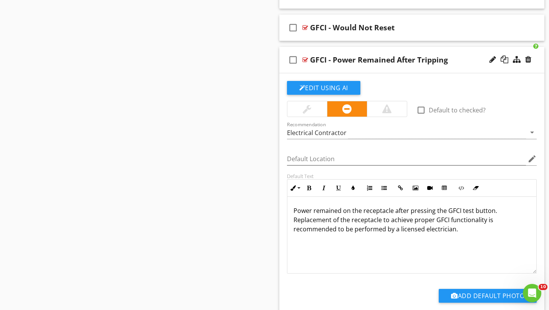
scroll to position [1137, 0]
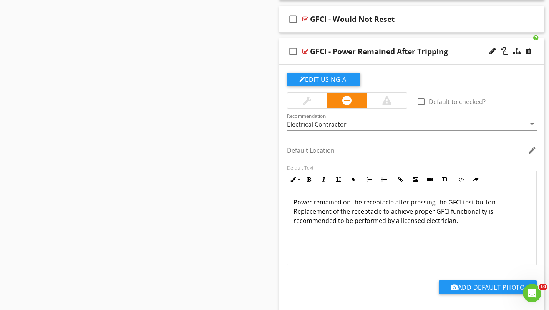
drag, startPoint x: 455, startPoint y: 232, endPoint x: 234, endPoint y: 189, distance: 225.3
copy p "Power remained on the receptacle after pressing the GFCI test button. Replaceme…"
click at [464, 49] on div "GFCI - Power Remained After Tripping" at bounding box center [403, 51] width 187 height 9
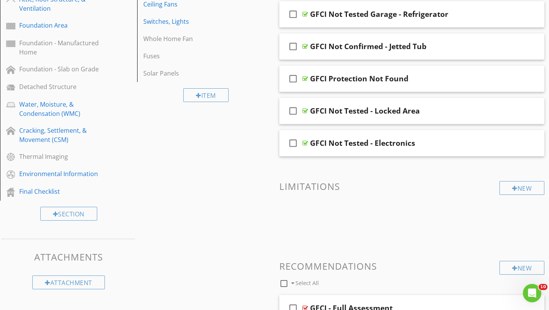
scroll to position [364, 0]
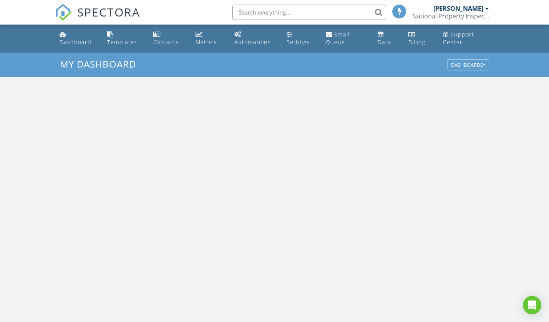
click at [281, 10] on input "text" at bounding box center [309, 12] width 154 height 15
paste input "[STREET_ADDRESS][PERSON_NAME]"
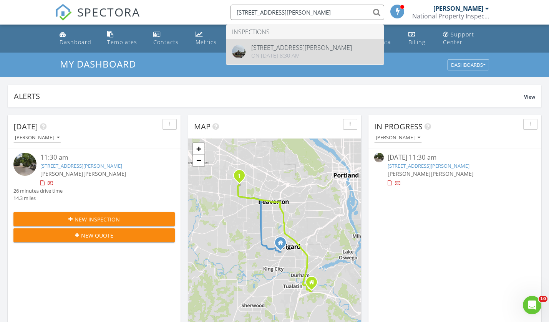
type input "[STREET_ADDRESS][PERSON_NAME]"
